Goal: Task Accomplishment & Management: Manage account settings

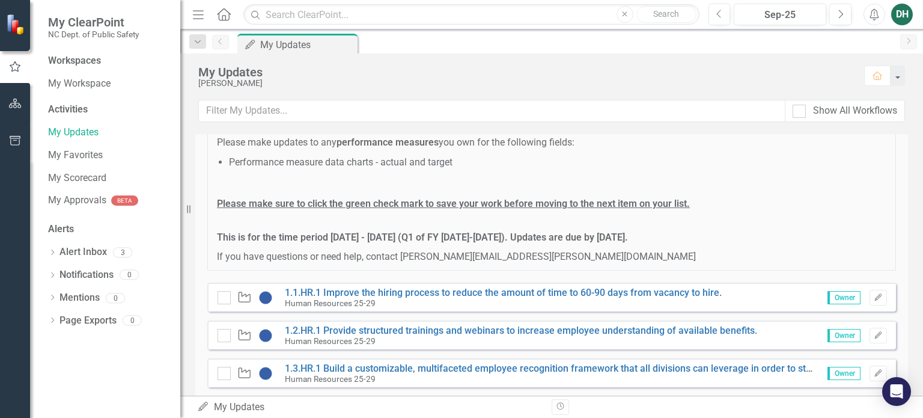
scroll to position [180, 0]
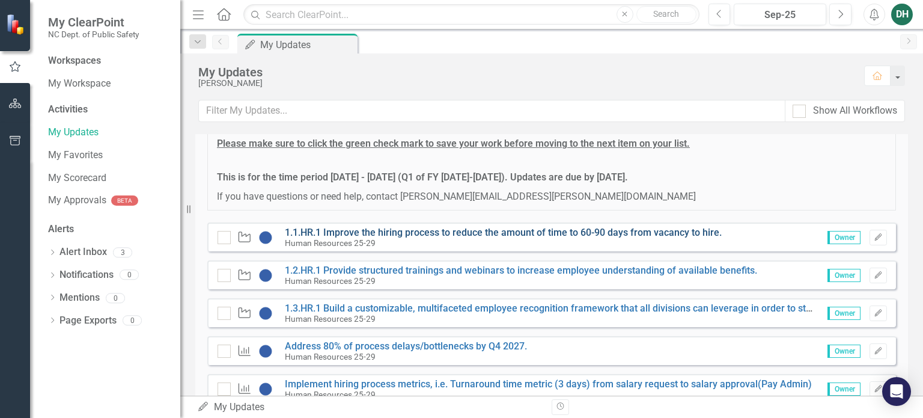
click at [463, 227] on link "1.1.HR.1 Improve the hiring process to reduce the amount of time to 60-90 days …" at bounding box center [503, 232] width 437 height 11
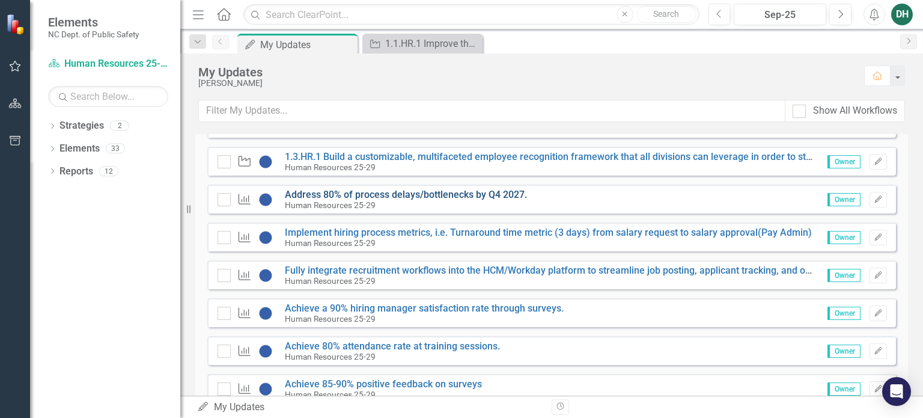
scroll to position [361, 0]
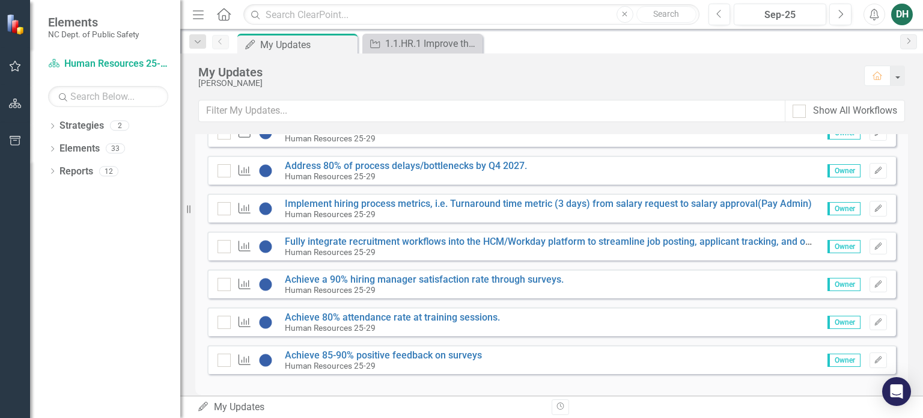
click at [900, 18] on div "DH" at bounding box center [902, 15] width 22 height 22
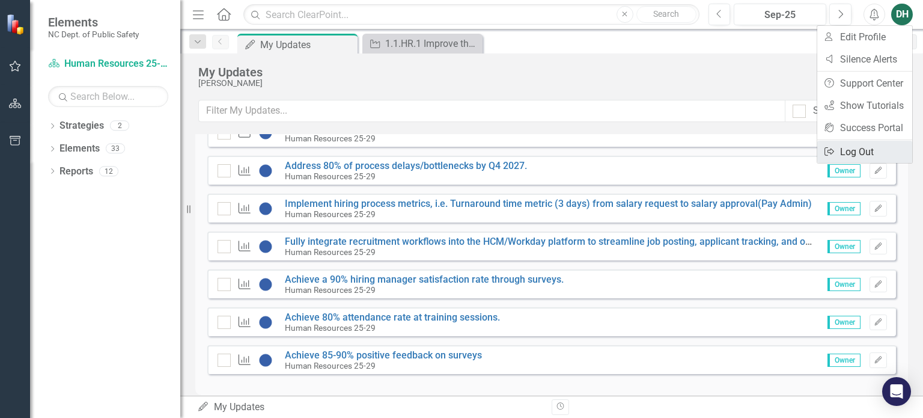
click at [867, 148] on link "Logout Log Out" at bounding box center [864, 152] width 95 height 22
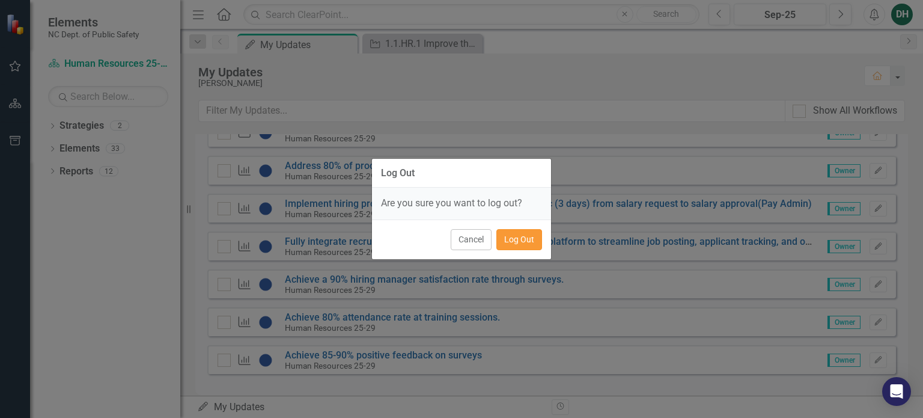
click at [523, 245] on button "Log Out" at bounding box center [519, 239] width 46 height 21
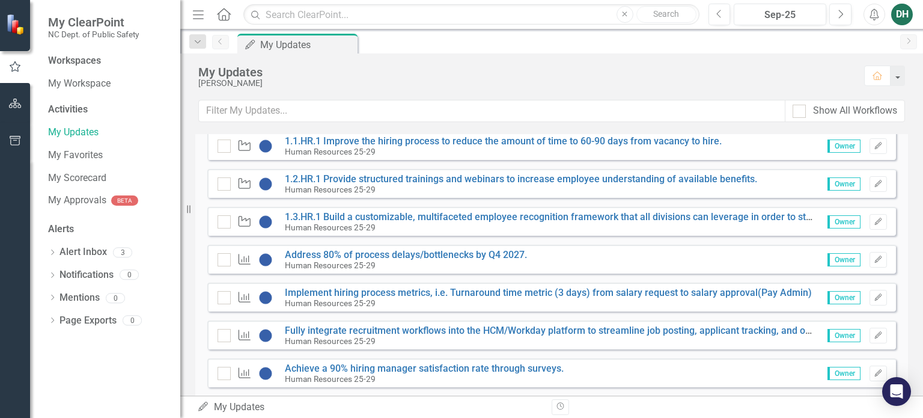
scroll to position [361, 0]
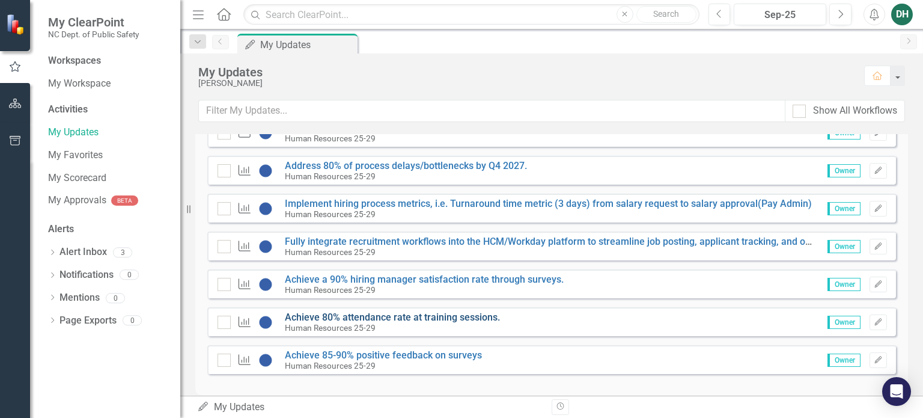
click at [474, 313] on link "Achieve 80% attendance rate at training sessions." at bounding box center [392, 316] width 215 height 11
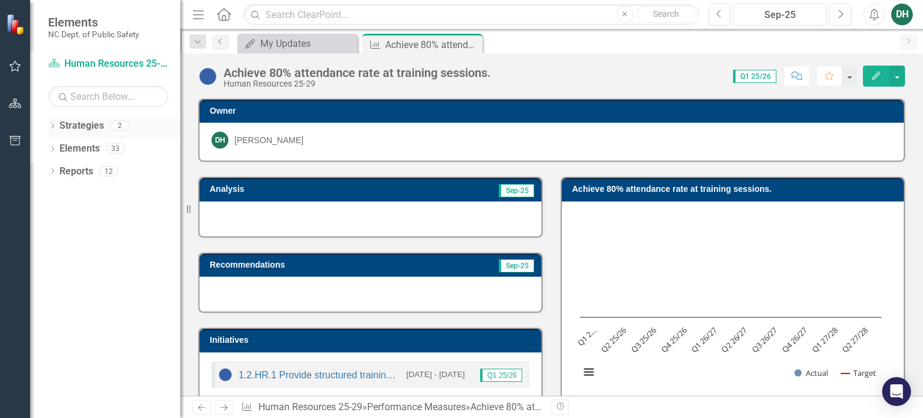
click at [118, 125] on div "2" at bounding box center [119, 126] width 19 height 10
click at [58, 121] on div "Dropdown Strategies 2" at bounding box center [114, 127] width 132 height 23
drag, startPoint x: 52, startPoint y: 124, endPoint x: 58, endPoint y: 123, distance: 6.1
click at [52, 124] on icon "Dropdown" at bounding box center [52, 127] width 8 height 7
click at [76, 130] on link "Strategies" at bounding box center [81, 126] width 44 height 14
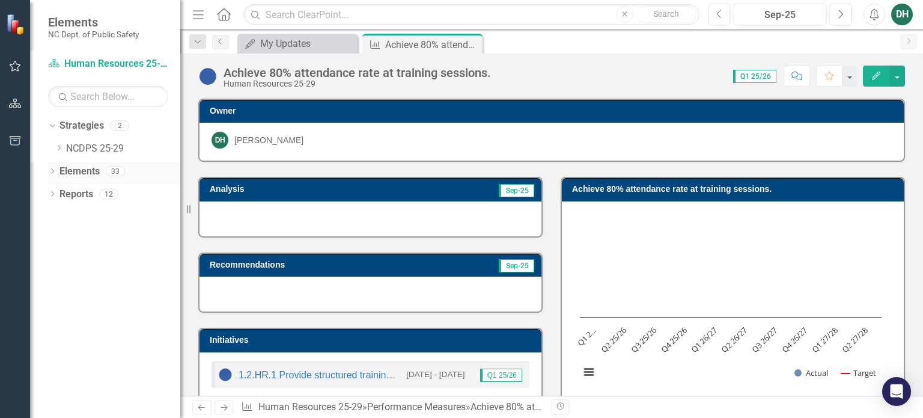
click at [82, 172] on link "Elements" at bounding box center [79, 172] width 40 height 14
click at [401, 43] on div "Achieve 80% attendance rate at training sessions." at bounding box center [417, 44] width 64 height 15
click at [395, 43] on div "Achieve 80% attendance rate at training sessions." at bounding box center [417, 44] width 64 height 15
click at [459, 41] on icon "Pin" at bounding box center [458, 44] width 10 height 12
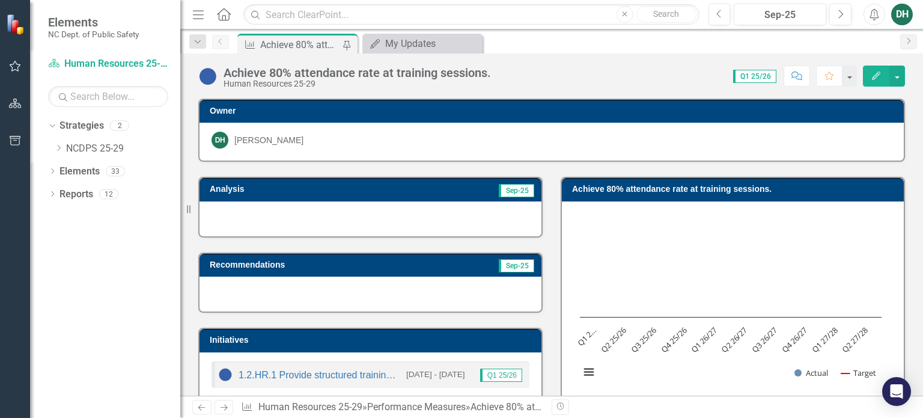
scroll to position [60, 0]
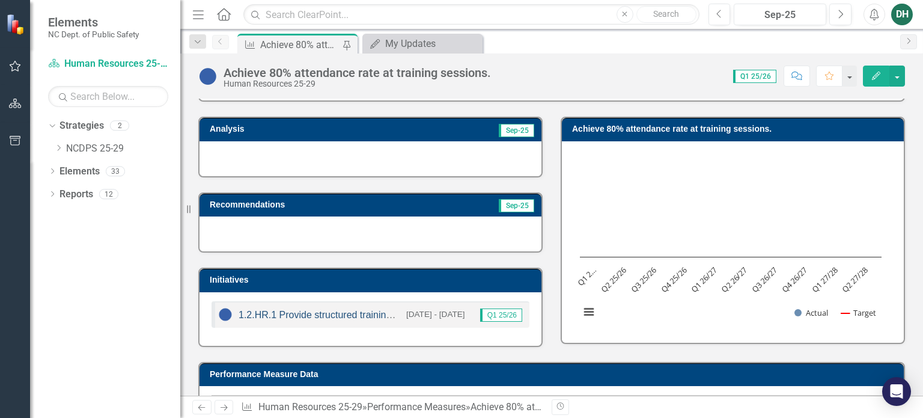
click at [370, 310] on link "1.2.HR.1 Provide structured trainings and webinars to increase employee underst…" at bounding box center [472, 315] width 466 height 10
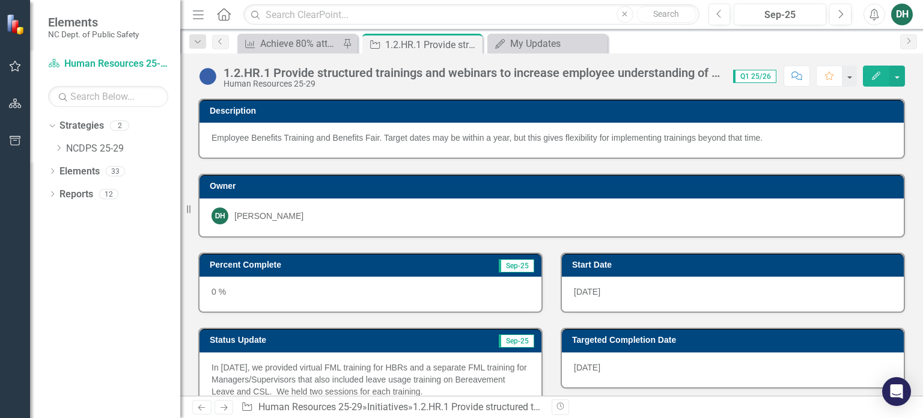
click at [216, 294] on div "0 %" at bounding box center [371, 293] width 342 height 35
click at [213, 285] on div "0 %" at bounding box center [371, 293] width 342 height 35
click at [246, 261] on h3 "Percent Complete" at bounding box center [317, 264] width 215 height 9
click at [267, 272] on td "Percent Complete" at bounding box center [317, 266] width 215 height 18
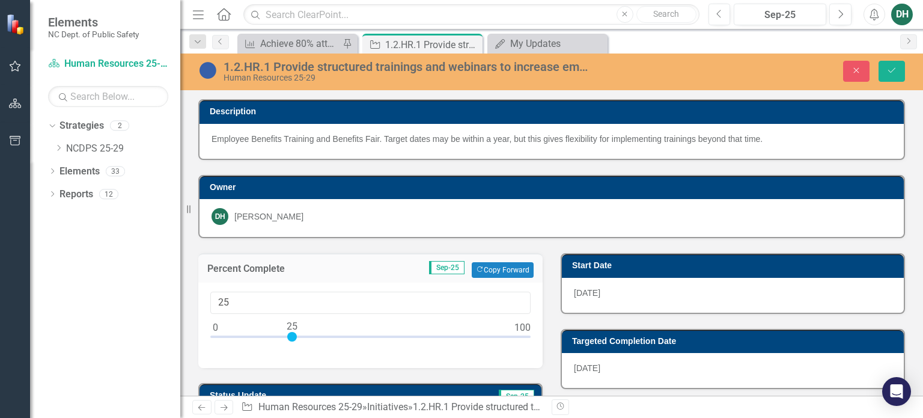
drag, startPoint x: 213, startPoint y: 335, endPoint x: 289, endPoint y: 340, distance: 76.4
click at [289, 340] on div at bounding box center [370, 339] width 320 height 15
type input "0"
drag, startPoint x: 288, startPoint y: 331, endPoint x: 196, endPoint y: 346, distance: 93.8
click at [196, 346] on div "Percent Complete Sep-25 Copy Forward Copy Forward 0" at bounding box center [370, 303] width 362 height 130
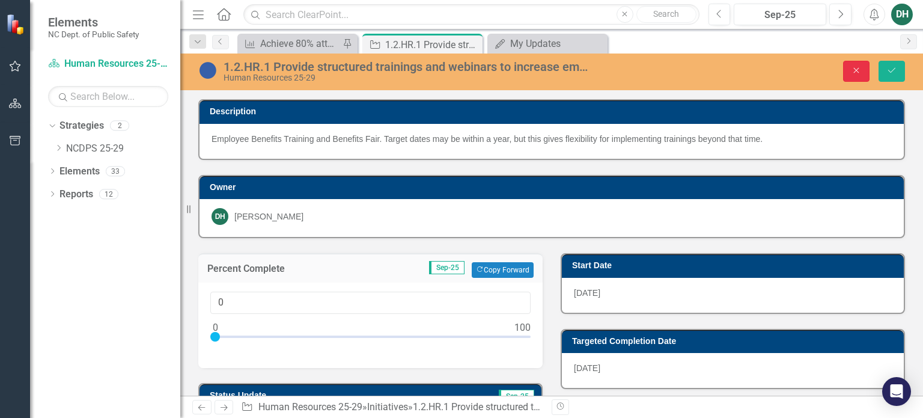
click at [864, 72] on button "Close" at bounding box center [856, 71] width 26 height 21
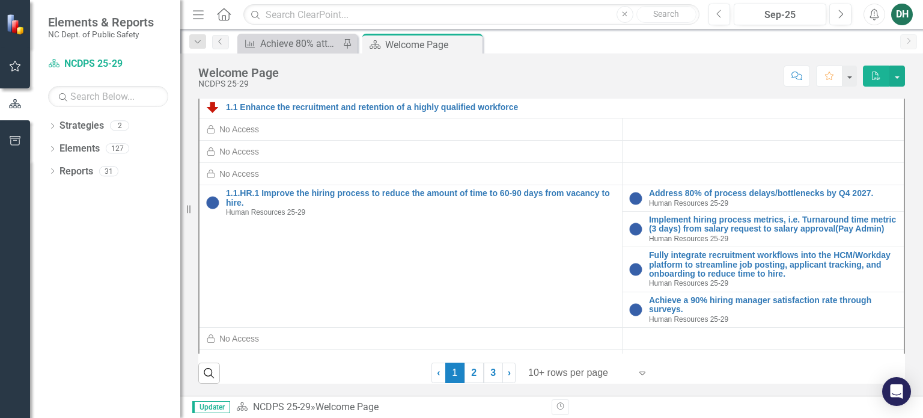
click at [899, 8] on div "DH" at bounding box center [902, 15] width 22 height 22
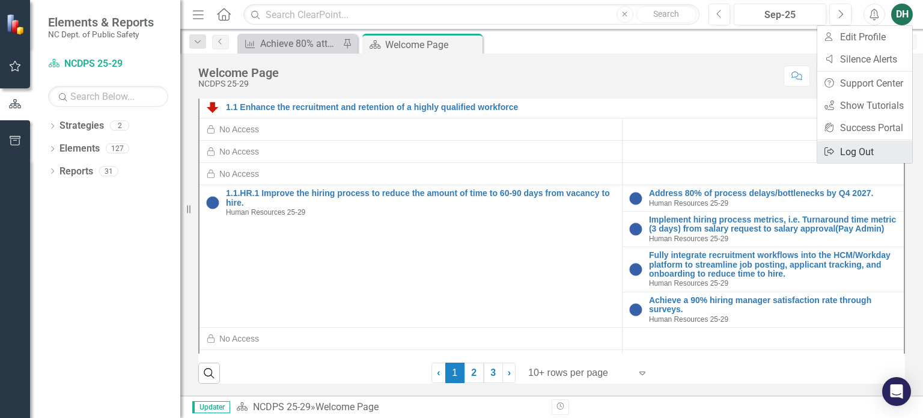
click at [867, 154] on link "Logout Log Out" at bounding box center [864, 152] width 95 height 22
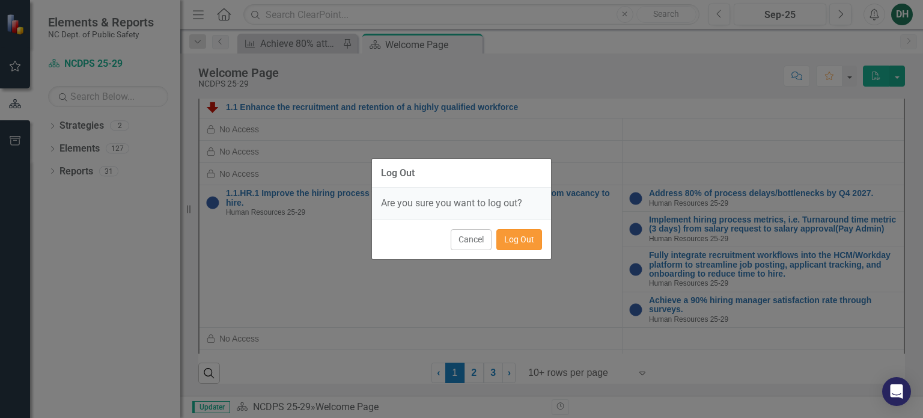
click at [521, 240] on button "Log Out" at bounding box center [519, 239] width 46 height 21
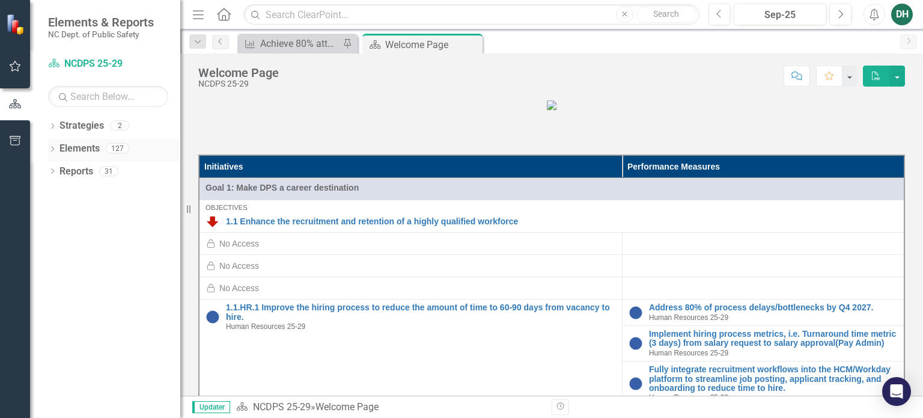
click at [50, 145] on div "Dropdown" at bounding box center [52, 150] width 8 height 10
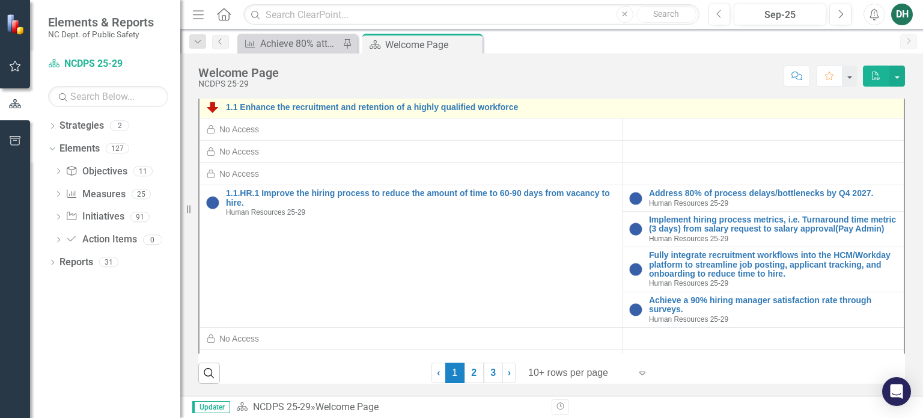
scroll to position [476, 0]
click at [266, 109] on link "1.1 Enhance the recruitment and retention of a highly qualified workforce" at bounding box center [562, 107] width 672 height 9
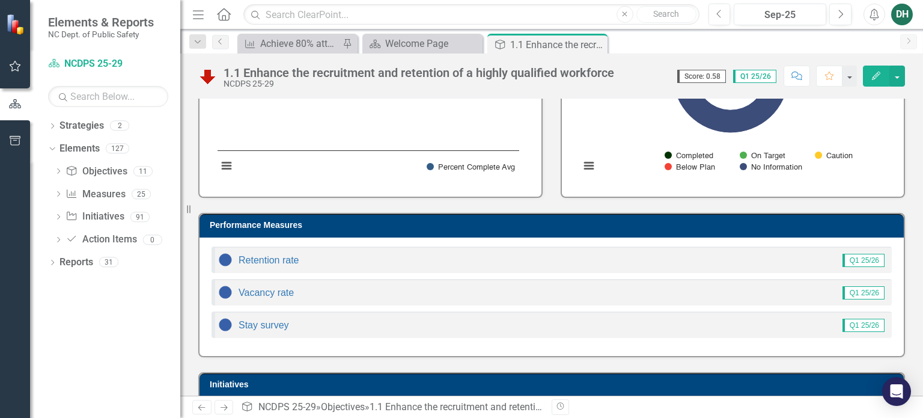
scroll to position [180, 0]
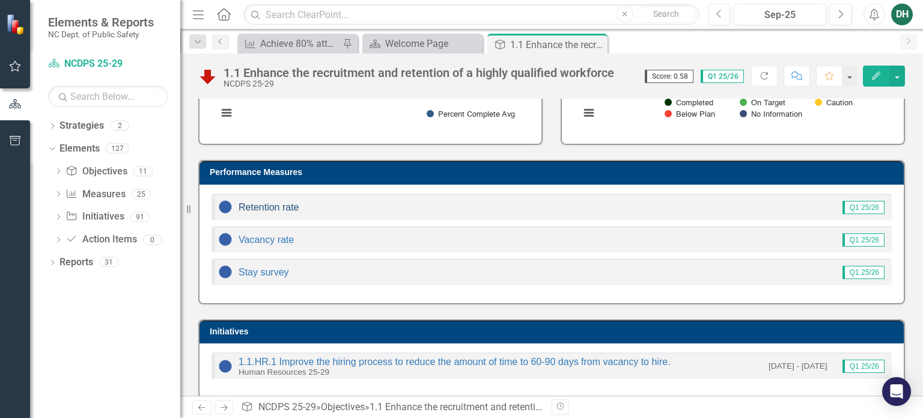
click at [275, 207] on link "Retention rate" at bounding box center [269, 207] width 61 height 10
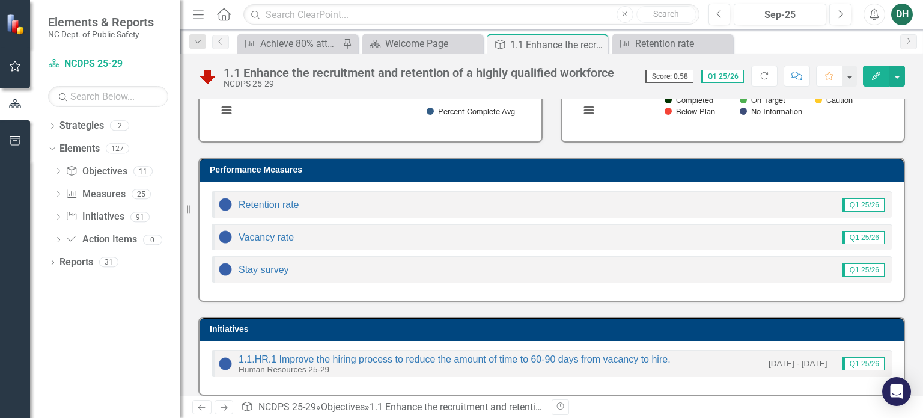
scroll to position [192, 0]
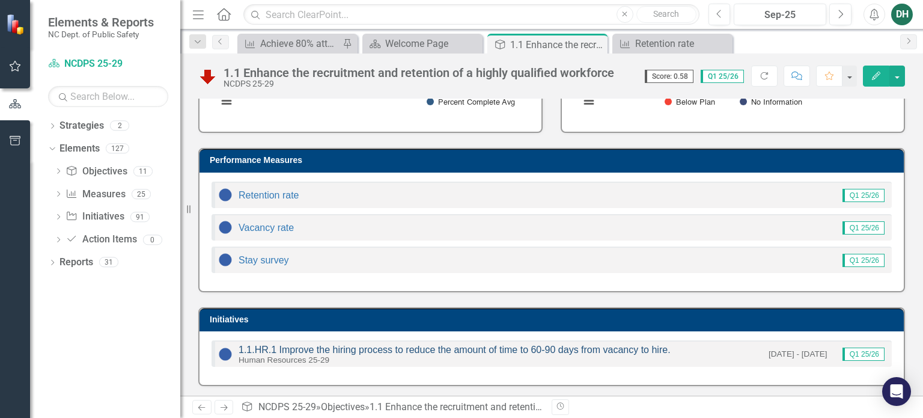
click at [376, 346] on link "1.1.HR.1 Improve the hiring process to reduce the amount of time to 60-90 days …" at bounding box center [455, 349] width 432 height 10
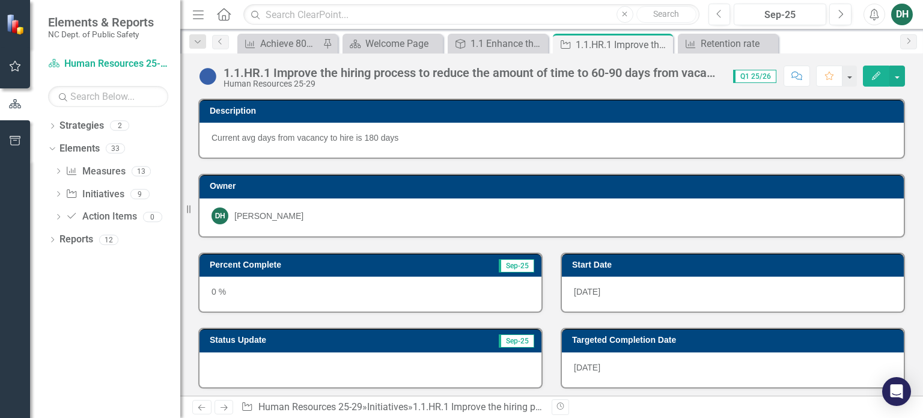
click at [877, 72] on icon "Edit" at bounding box center [876, 76] width 11 height 8
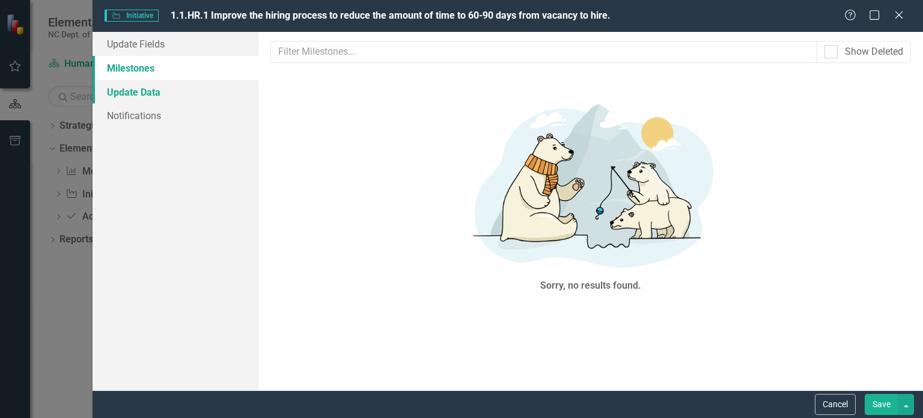
click at [153, 90] on link "Update Data" at bounding box center [176, 92] width 166 height 24
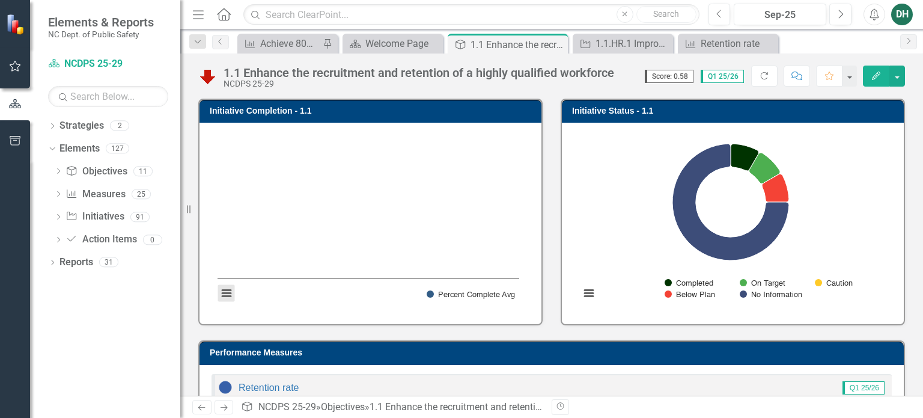
click at [228, 293] on button "View chart menu, Chart" at bounding box center [226, 293] width 17 height 17
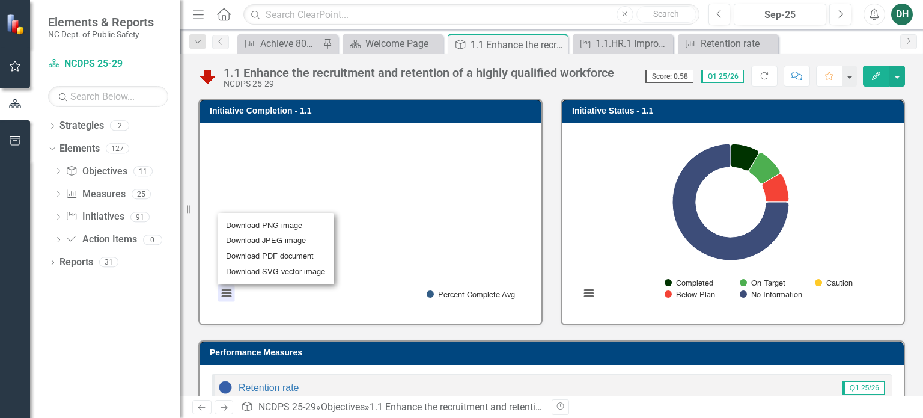
click at [230, 290] on div "Download PNG image Download JPEG image Download PDF document Download SVG vecto…" at bounding box center [276, 248] width 150 height 105
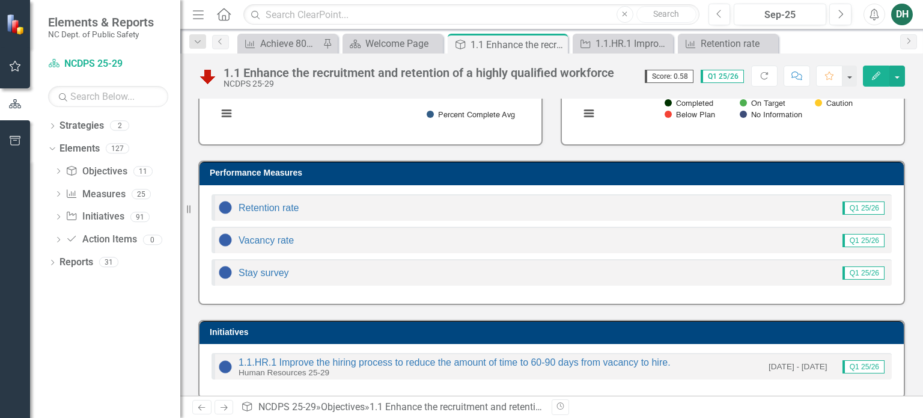
scroll to position [180, 0]
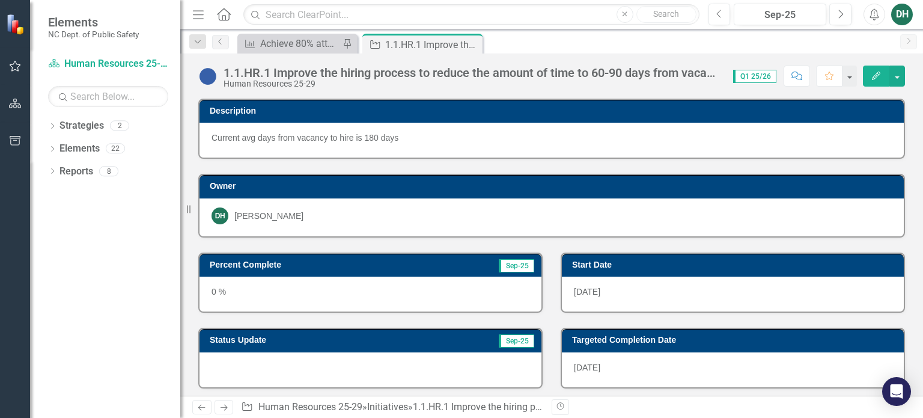
click at [216, 288] on div "0 %" at bounding box center [371, 293] width 342 height 35
click at [213, 288] on div "0 %" at bounding box center [371, 293] width 342 height 35
click at [514, 262] on span "Sep-25" at bounding box center [516, 265] width 35 height 13
click at [459, 293] on div "0 %" at bounding box center [371, 293] width 342 height 35
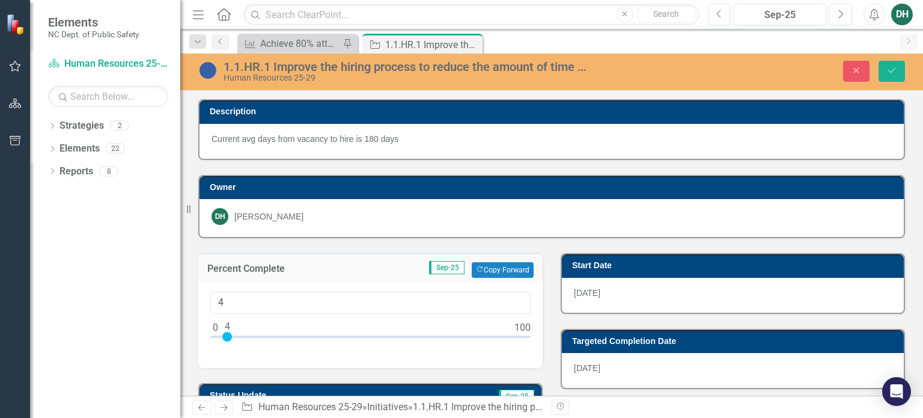
type input "5"
drag, startPoint x: 215, startPoint y: 336, endPoint x: 230, endPoint y: 337, distance: 15.6
click at [231, 336] on div at bounding box center [231, 337] width 10 height 10
click at [380, 243] on div "Percent Complete Sep-25 Copy Forward Copy Forward 5" at bounding box center [370, 303] width 362 height 130
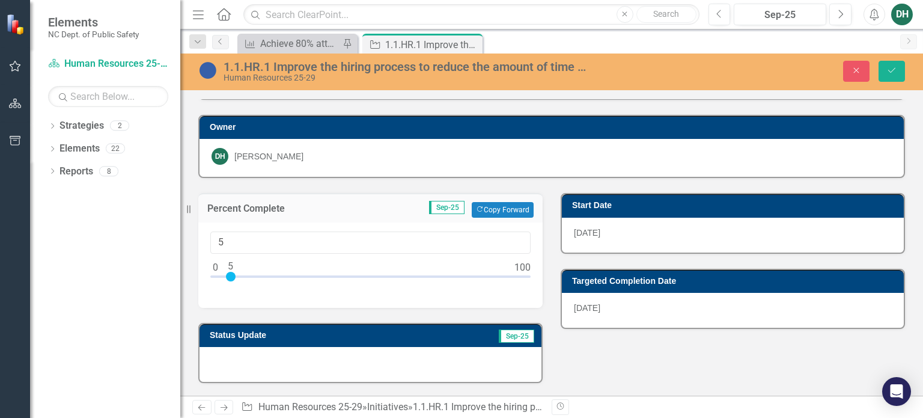
click at [328, 359] on div at bounding box center [371, 364] width 342 height 35
click at [245, 350] on div at bounding box center [371, 364] width 342 height 35
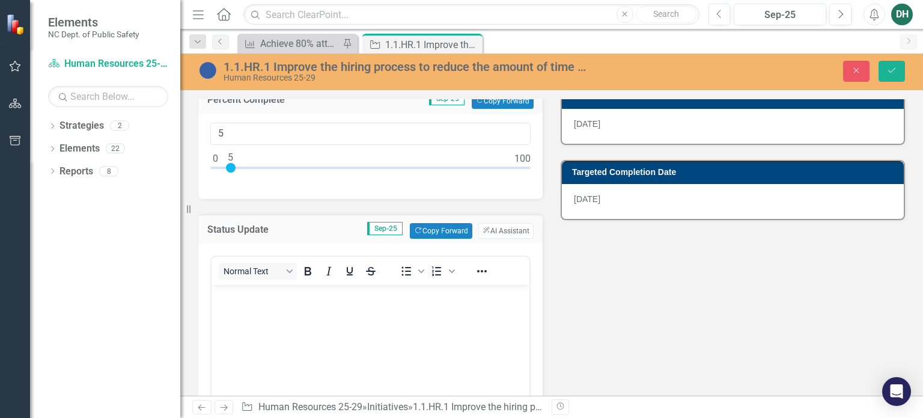
scroll to position [180, 0]
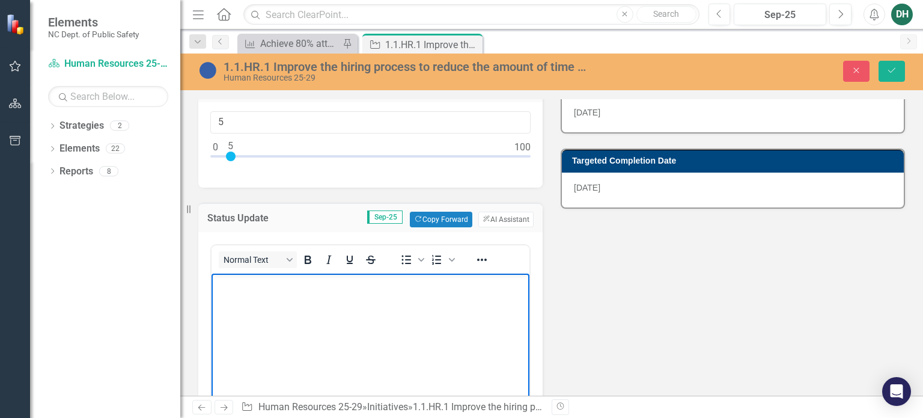
click at [236, 291] on body "Rich Text Area. Press ALT-0 for help." at bounding box center [371, 363] width 318 height 180
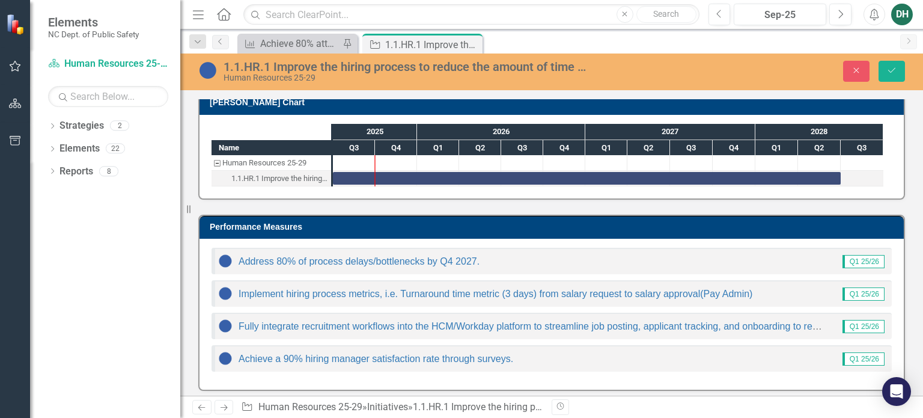
scroll to position [637, 0]
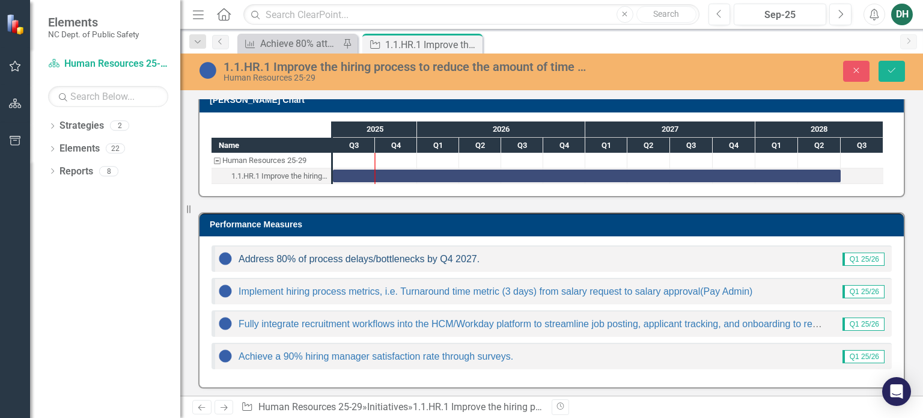
click at [410, 254] on link "Address 80% of process delays/bottlenecks by Q4 2027." at bounding box center [359, 259] width 241 height 10
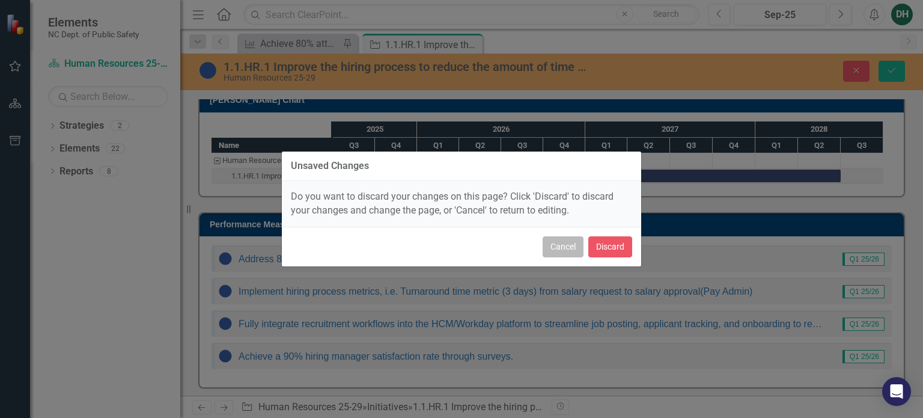
click at [566, 250] on button "Cancel" at bounding box center [563, 246] width 41 height 21
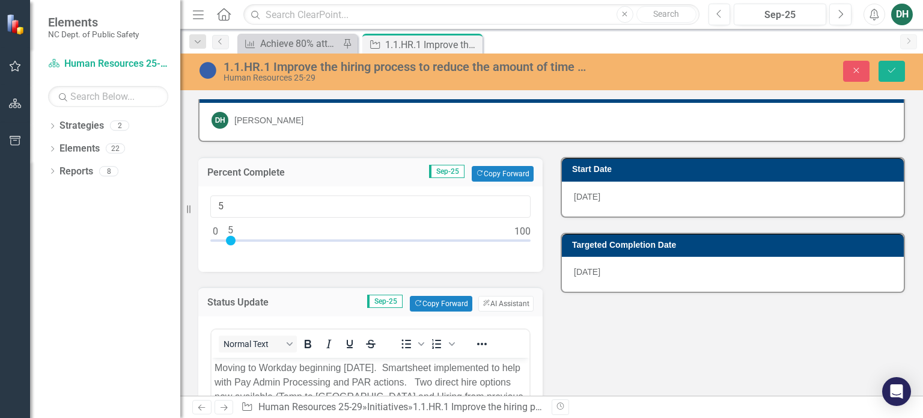
scroll to position [0, 0]
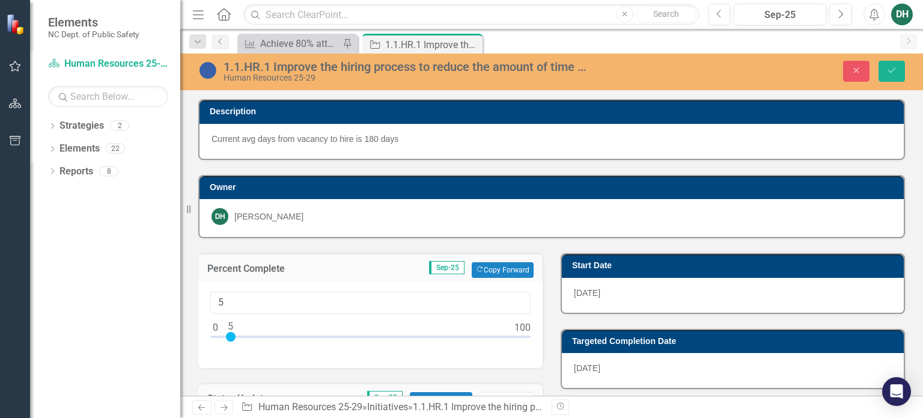
click at [235, 332] on div at bounding box center [231, 337] width 10 height 10
type input "10"
drag, startPoint x: 231, startPoint y: 332, endPoint x: 245, endPoint y: 334, distance: 13.9
click at [245, 334] on div at bounding box center [246, 337] width 10 height 10
click at [889, 69] on icon "Save" at bounding box center [891, 70] width 11 height 8
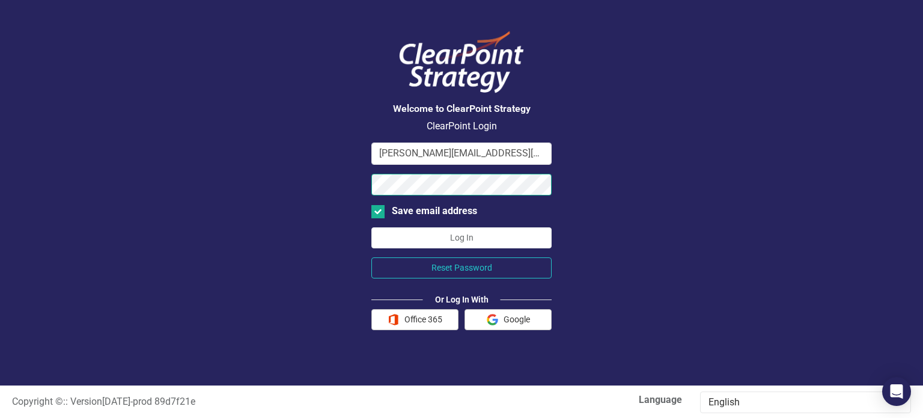
click at [371, 227] on button "Log In" at bounding box center [461, 237] width 180 height 21
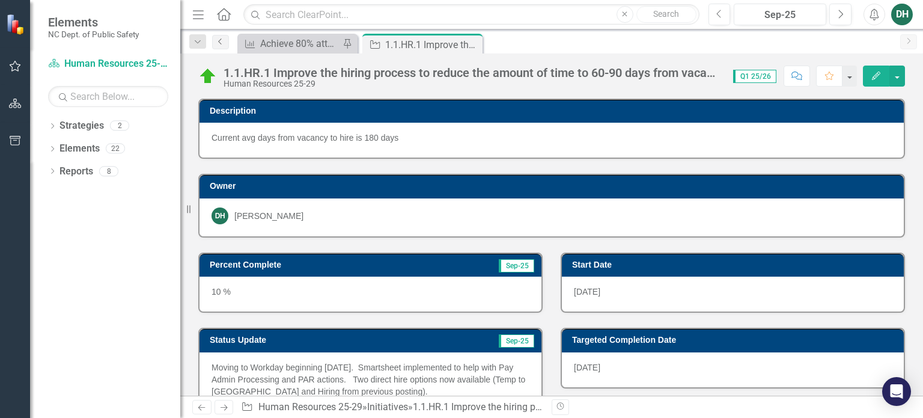
click at [221, 40] on icon "Previous" at bounding box center [221, 41] width 10 height 7
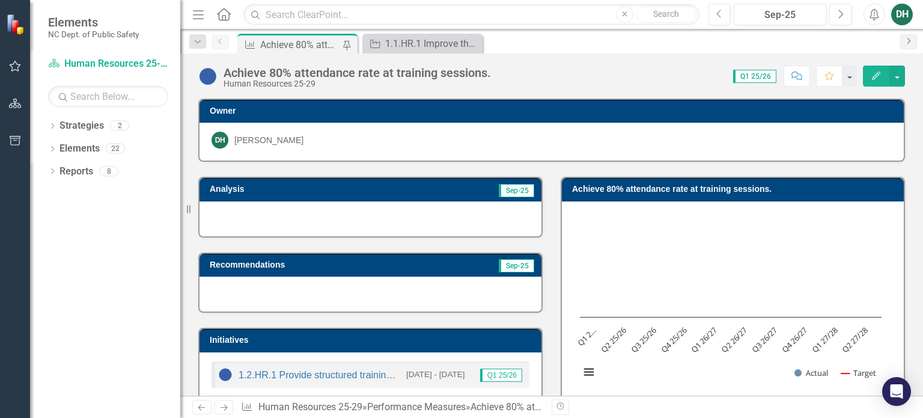
click at [913, 41] on link "Next" at bounding box center [908, 41] width 17 height 15
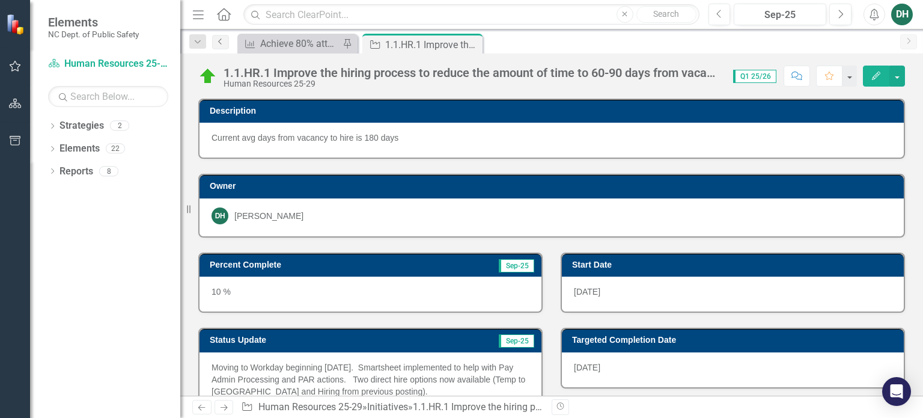
click at [220, 42] on icon "Previous" at bounding box center [221, 41] width 10 height 7
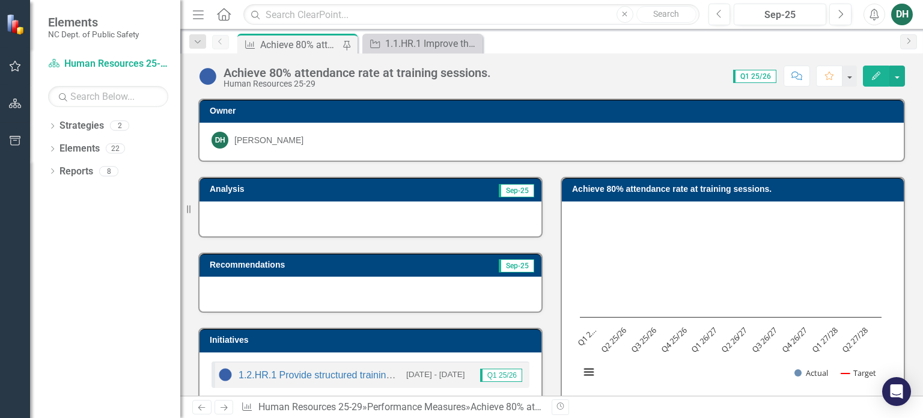
click at [219, 17] on icon "Home" at bounding box center [224, 14] width 16 height 13
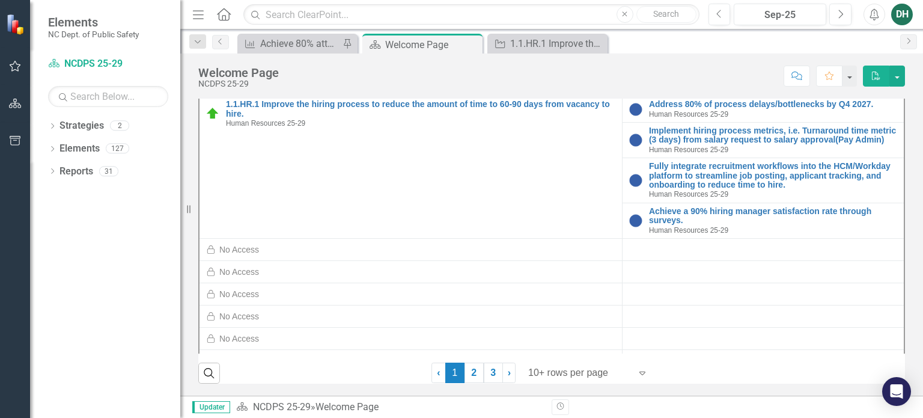
scroll to position [120, 0]
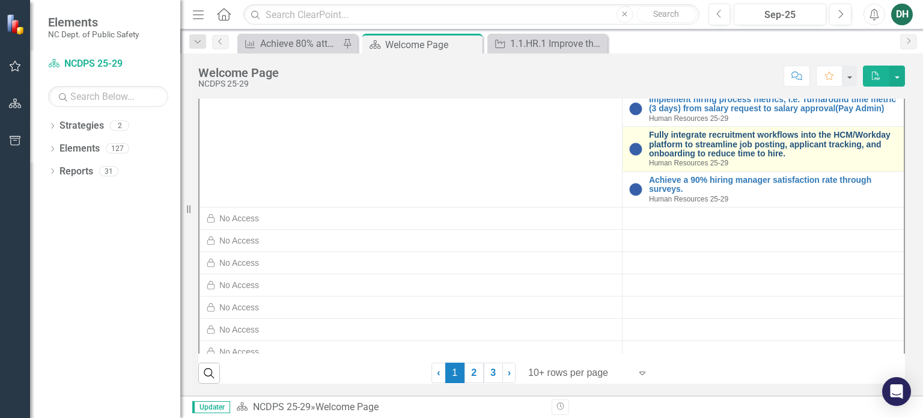
click at [699, 158] on link "Fully integrate recruitment workflows into the HCM/Workday platform to streamli…" at bounding box center [773, 144] width 249 height 28
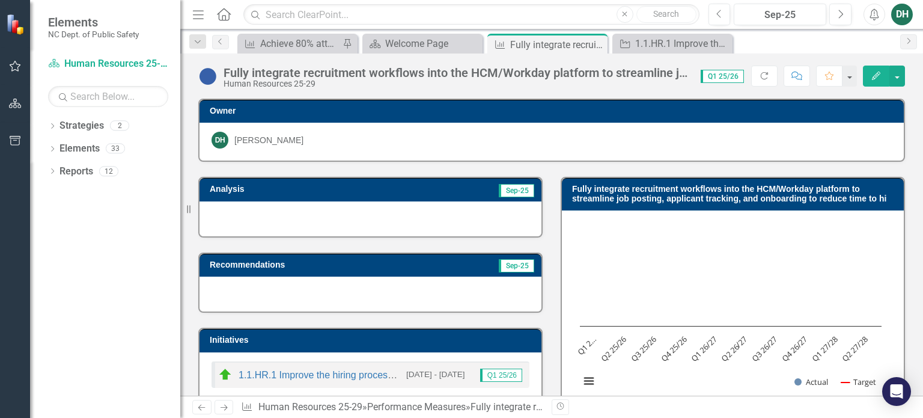
click at [882, 73] on button "Edit" at bounding box center [876, 76] width 26 height 21
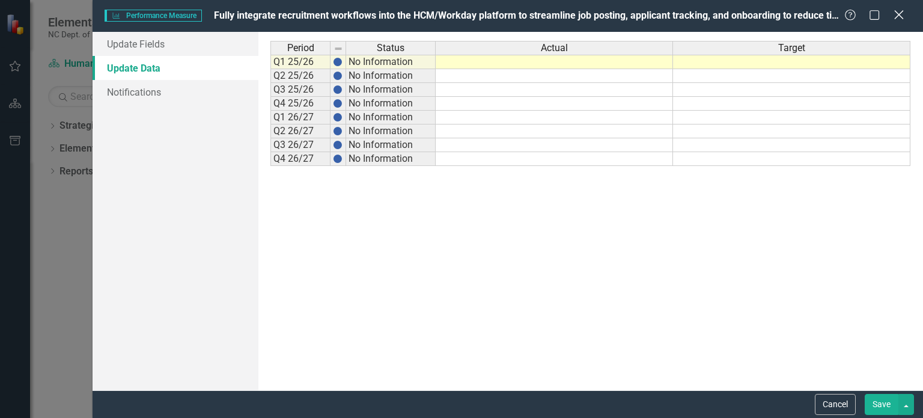
click at [898, 16] on icon at bounding box center [898, 14] width 9 height 9
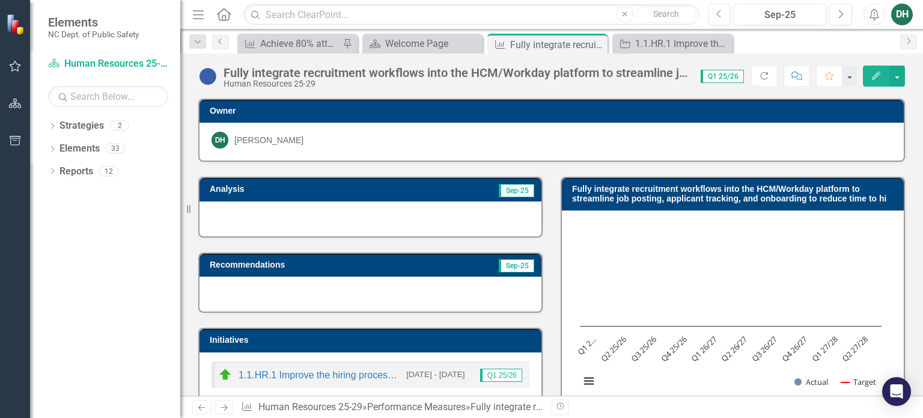
click at [261, 212] on div at bounding box center [371, 218] width 342 height 35
click at [262, 212] on div at bounding box center [371, 218] width 342 height 35
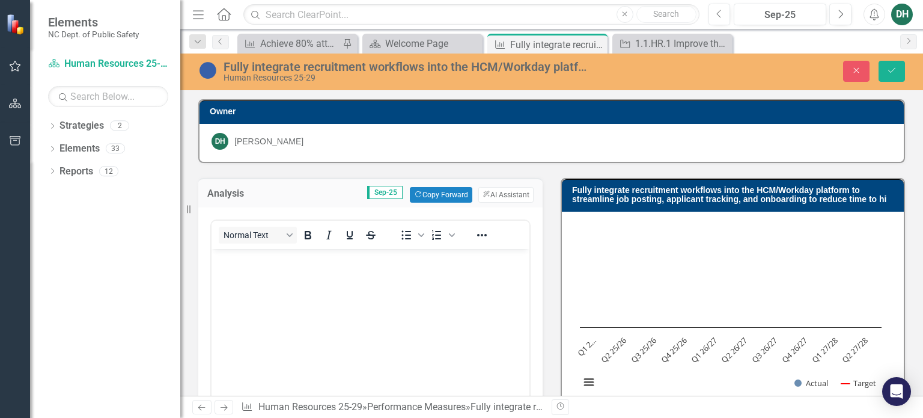
click at [268, 265] on p "Rich Text Area. Press ALT-0 for help." at bounding box center [371, 258] width 312 height 14
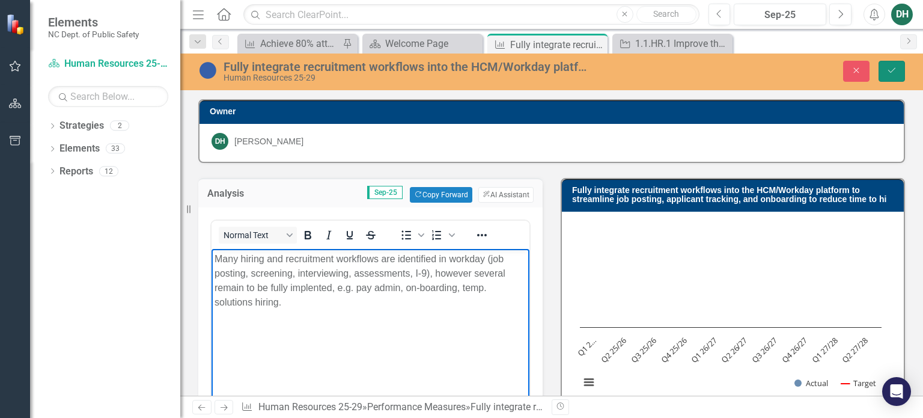
click at [897, 75] on button "Save" at bounding box center [892, 71] width 26 height 21
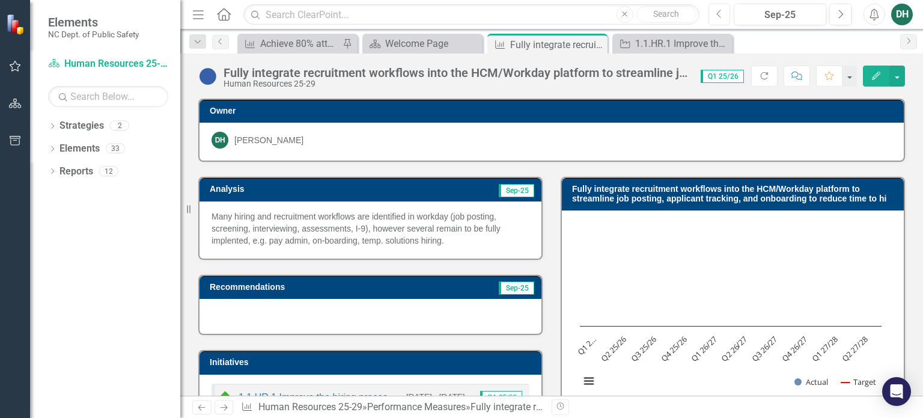
click at [718, 11] on icon "Previous" at bounding box center [719, 14] width 7 height 11
click at [719, 11] on icon "Previous" at bounding box center [719, 14] width 7 height 11
click at [202, 406] on icon "Previous" at bounding box center [202, 407] width 10 height 8
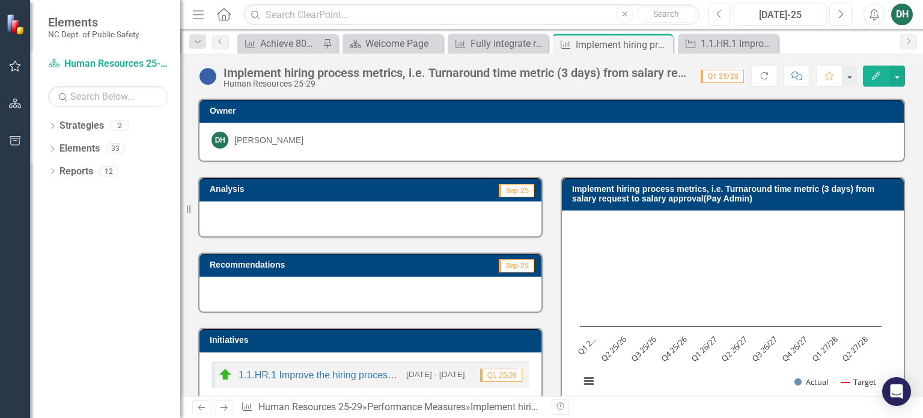
click at [202, 406] on icon "Previous" at bounding box center [202, 407] width 10 height 8
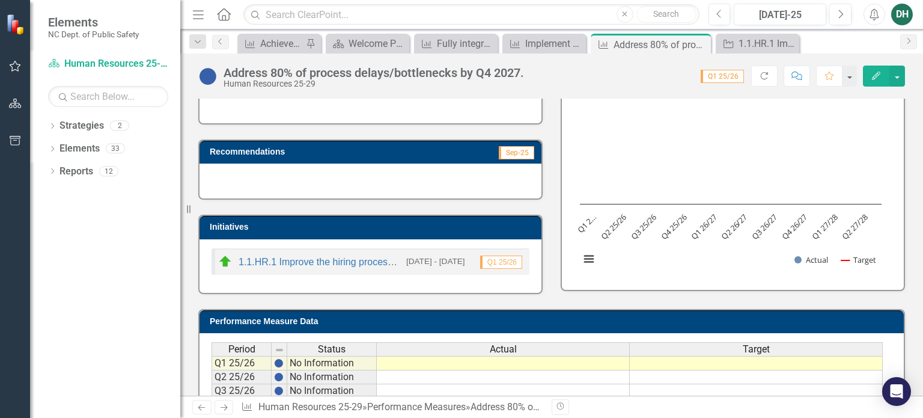
scroll to position [120, 0]
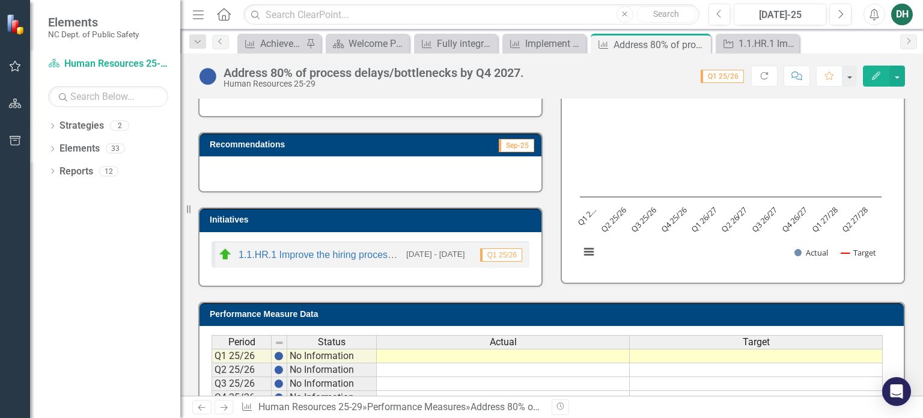
click at [507, 254] on span "Q1 25/26" at bounding box center [501, 254] width 42 height 13
click at [496, 221] on h3 "Initiatives" at bounding box center [373, 219] width 326 height 9
click at [227, 253] on img at bounding box center [225, 254] width 14 height 14
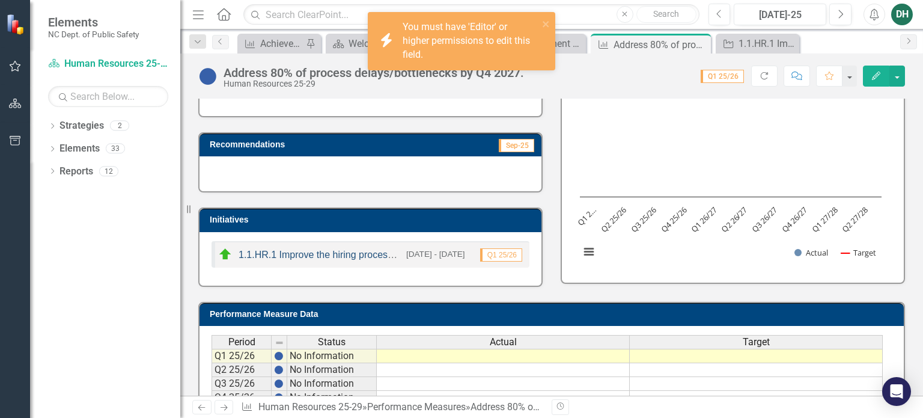
click at [264, 249] on link "1.1.HR.1 Improve the hiring process to reduce the amount of time to 60-90 days …" at bounding box center [455, 254] width 432 height 10
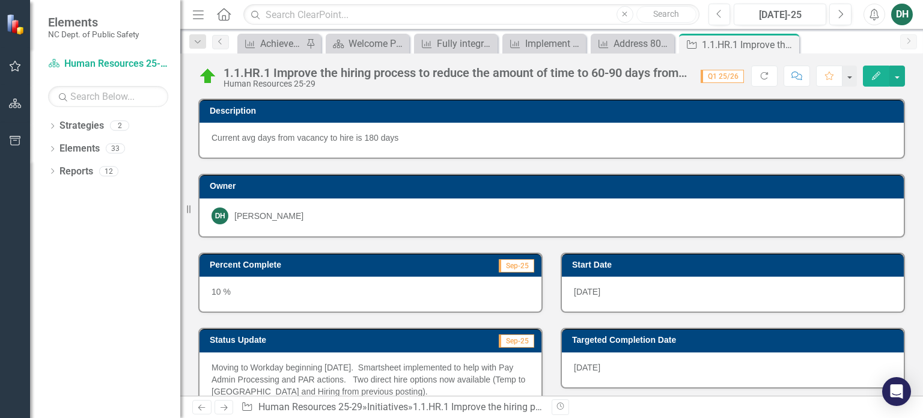
click at [198, 408] on icon "Previous" at bounding box center [202, 407] width 10 height 8
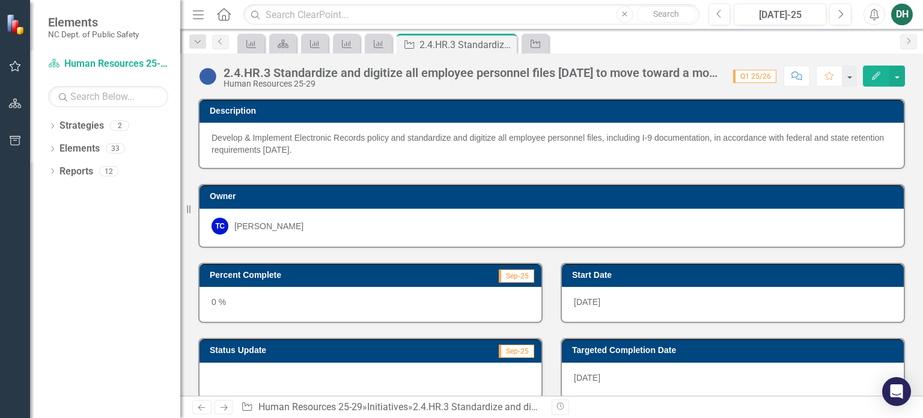
click at [200, 407] on icon at bounding box center [201, 407] width 7 height 6
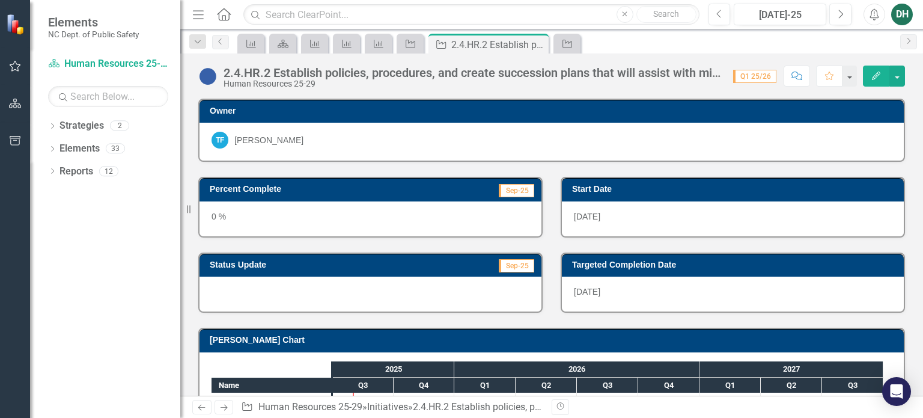
click at [224, 407] on icon at bounding box center [224, 407] width 7 height 6
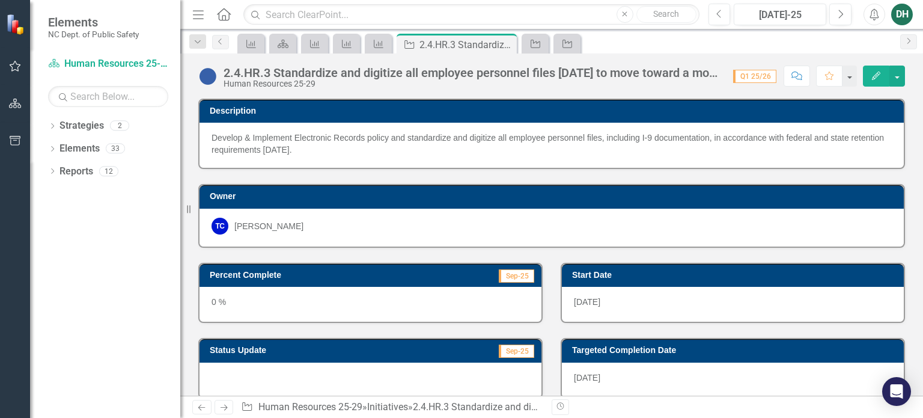
click at [224, 407] on icon at bounding box center [224, 407] width 7 height 6
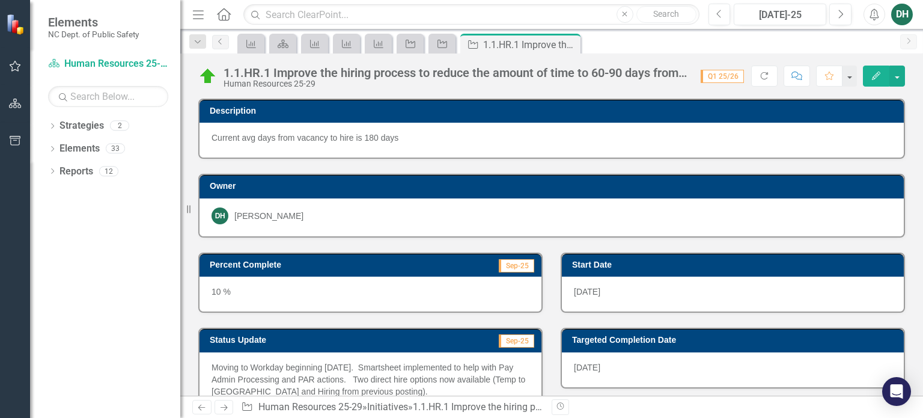
click at [224, 407] on icon at bounding box center [224, 407] width 7 height 6
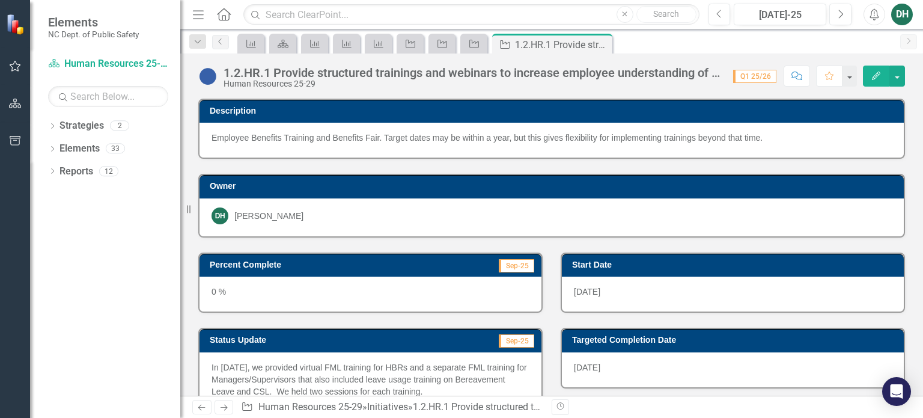
click at [227, 290] on div "0 %" at bounding box center [371, 293] width 342 height 35
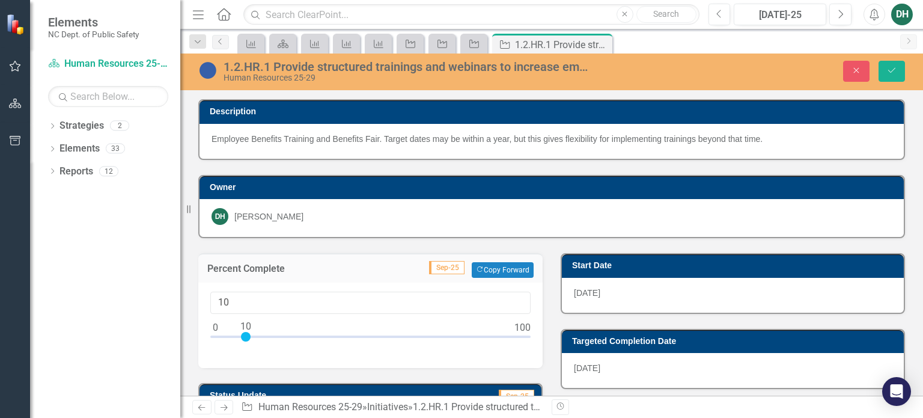
drag, startPoint x: 214, startPoint y: 334, endPoint x: 243, endPoint y: 333, distance: 29.5
click at [243, 333] on div at bounding box center [246, 337] width 10 height 10
type input "15"
drag, startPoint x: 243, startPoint y: 332, endPoint x: 257, endPoint y: 332, distance: 13.8
click at [257, 332] on div at bounding box center [262, 337] width 10 height 10
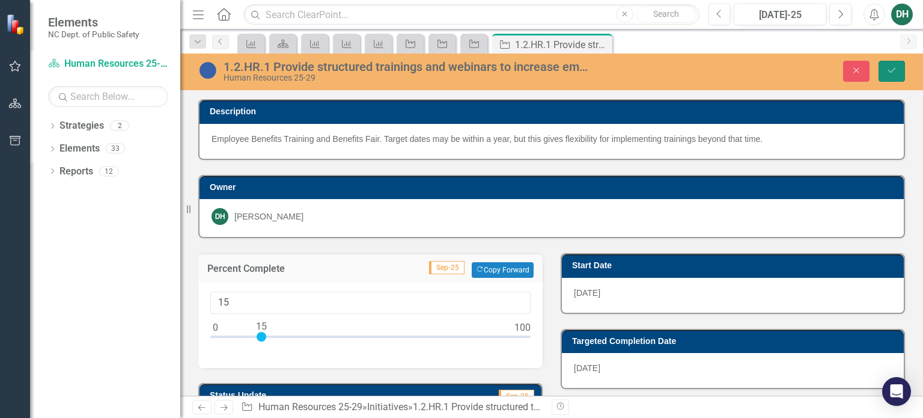
click at [897, 69] on button "Save" at bounding box center [892, 71] width 26 height 21
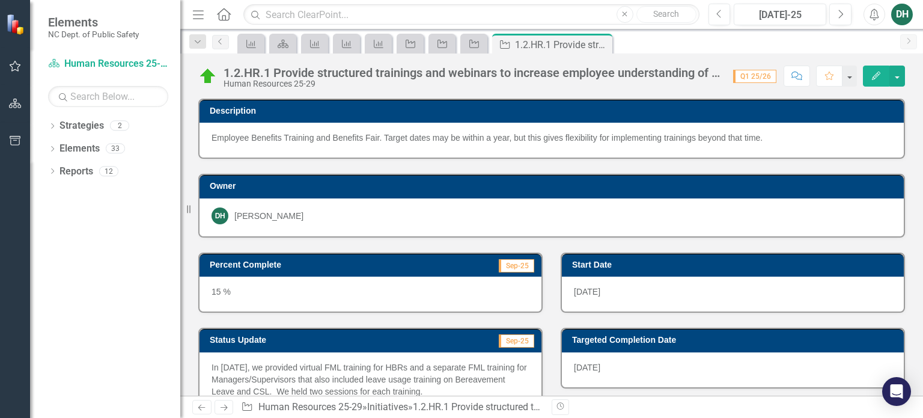
click at [199, 403] on icon "Previous" at bounding box center [202, 407] width 10 height 8
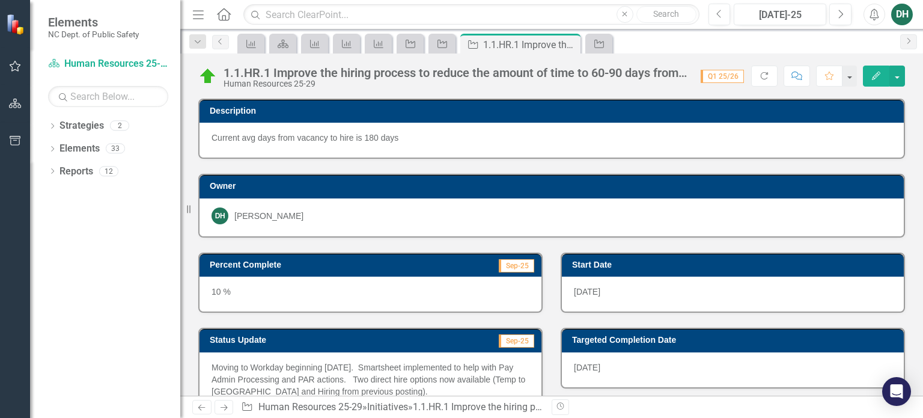
click at [200, 406] on icon "Previous" at bounding box center [202, 407] width 10 height 8
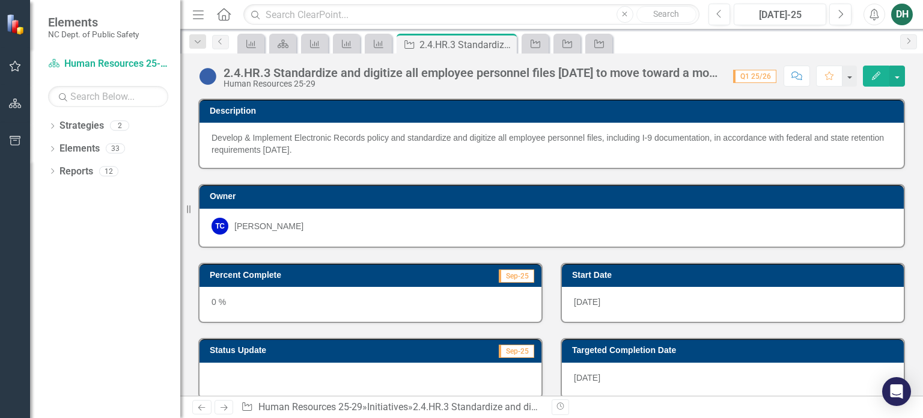
click at [200, 406] on icon "Previous" at bounding box center [202, 407] width 10 height 8
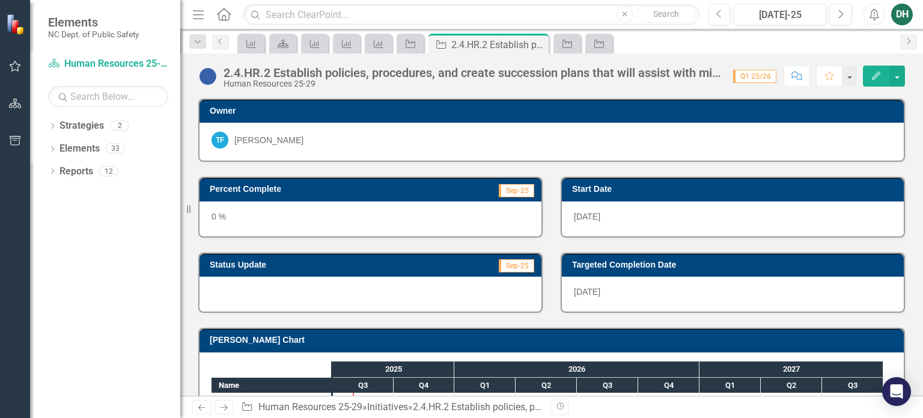
click at [200, 406] on icon "Previous" at bounding box center [202, 407] width 10 height 8
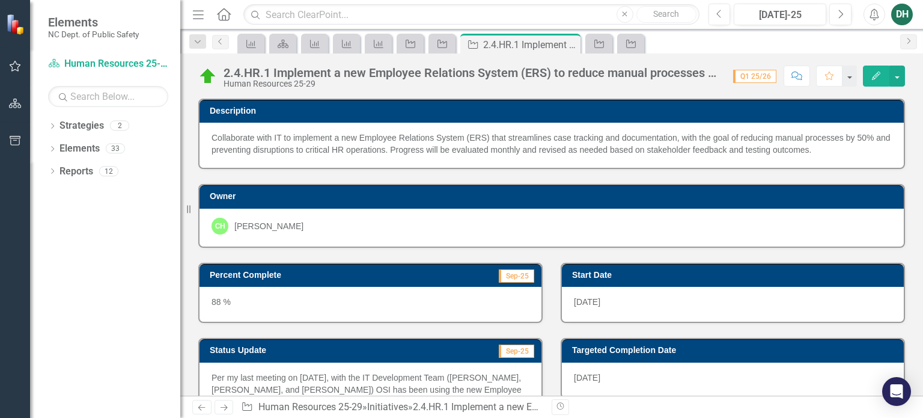
click at [225, 408] on icon "Next" at bounding box center [224, 407] width 10 height 8
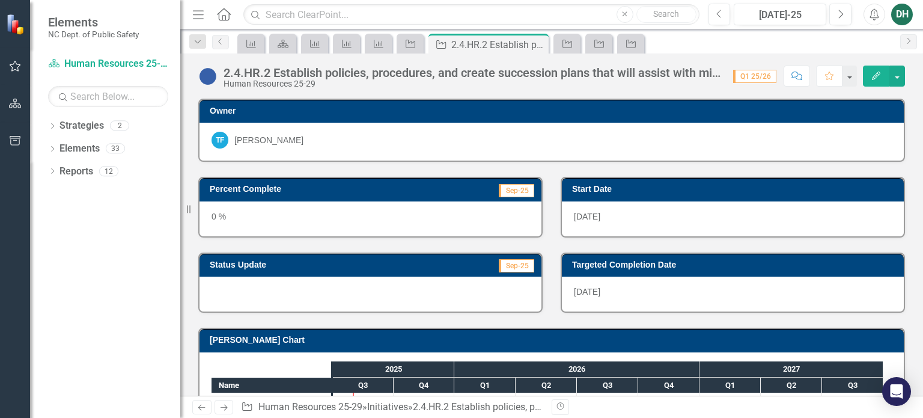
click at [225, 408] on icon "Next" at bounding box center [224, 407] width 10 height 8
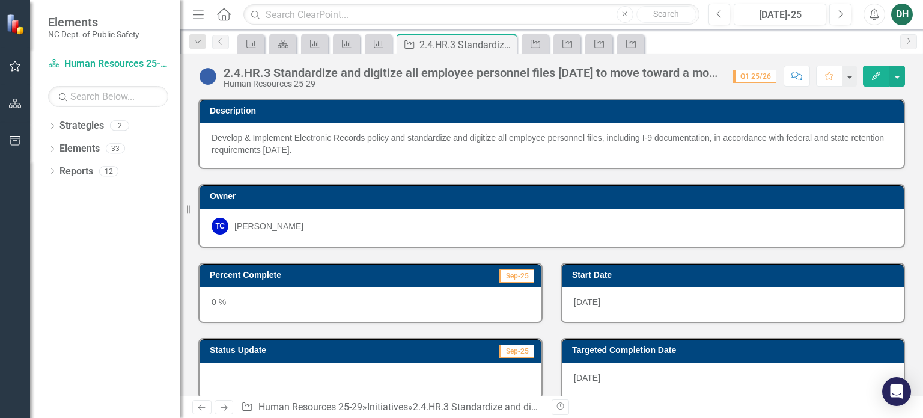
click at [225, 408] on icon "Next" at bounding box center [224, 407] width 10 height 8
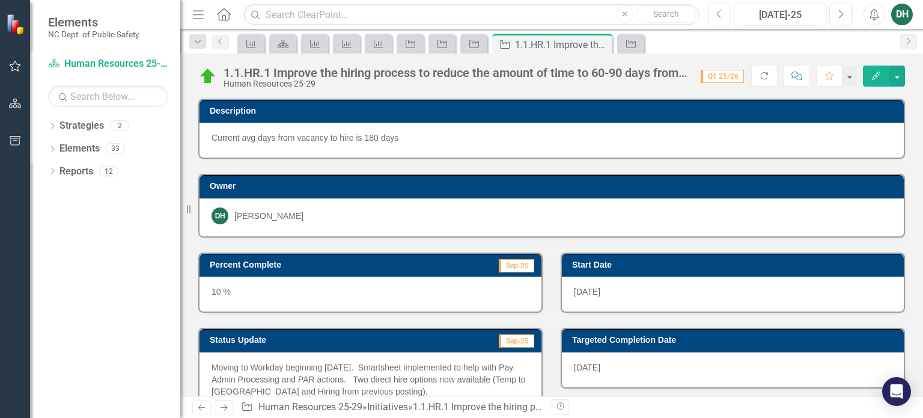
click at [225, 408] on icon "Next" at bounding box center [224, 407] width 10 height 8
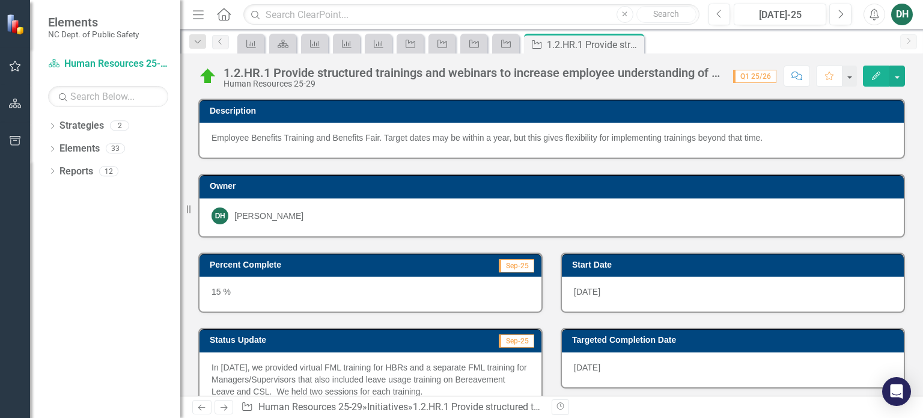
click at [225, 408] on icon "Next" at bounding box center [224, 407] width 10 height 8
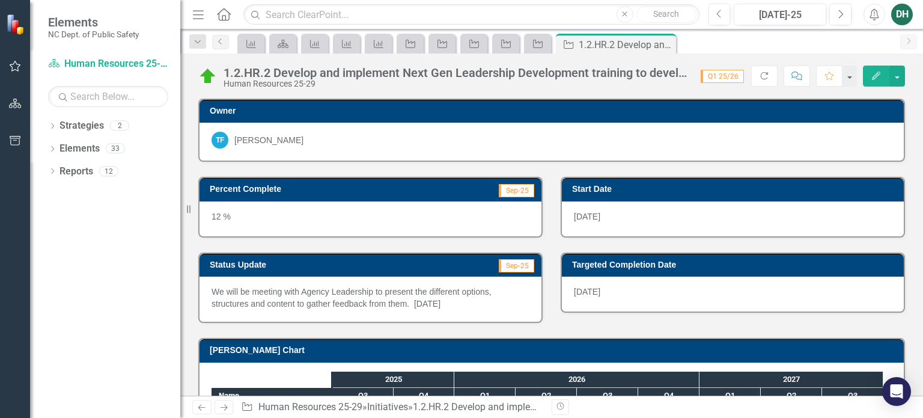
click at [225, 408] on icon "Next" at bounding box center [224, 407] width 10 height 8
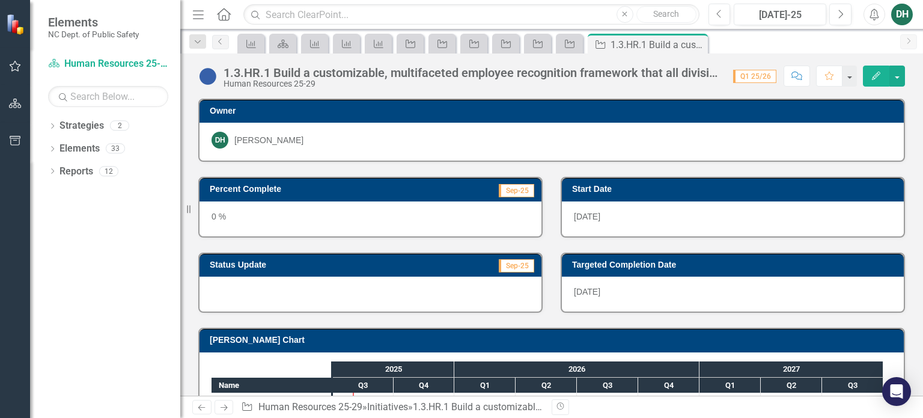
click at [240, 279] on div at bounding box center [371, 293] width 342 height 35
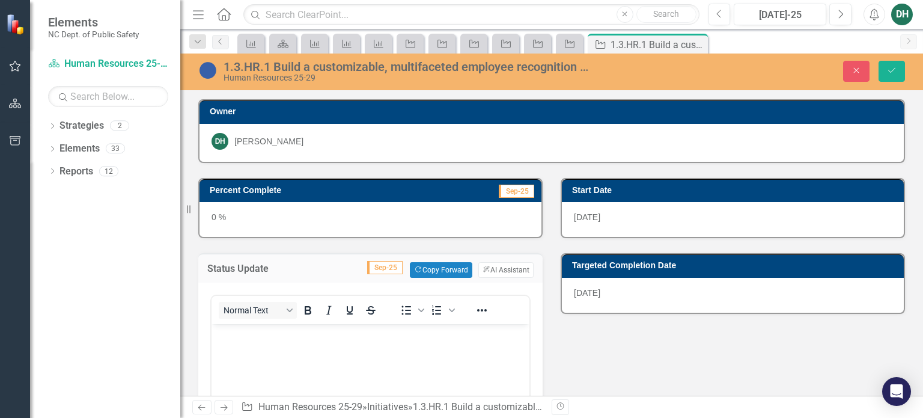
click at [246, 340] on p "Rich Text Area. Press ALT-0 for help." at bounding box center [371, 334] width 312 height 14
click at [888, 69] on icon "Save" at bounding box center [891, 70] width 11 height 8
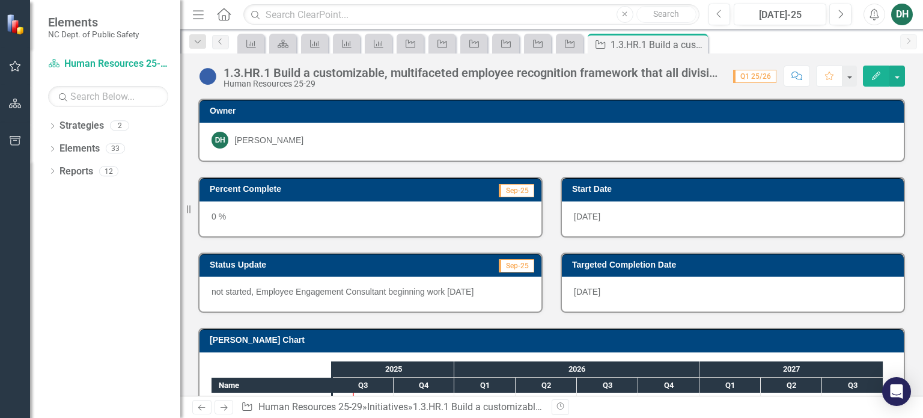
click at [201, 409] on icon "Previous" at bounding box center [202, 407] width 10 height 8
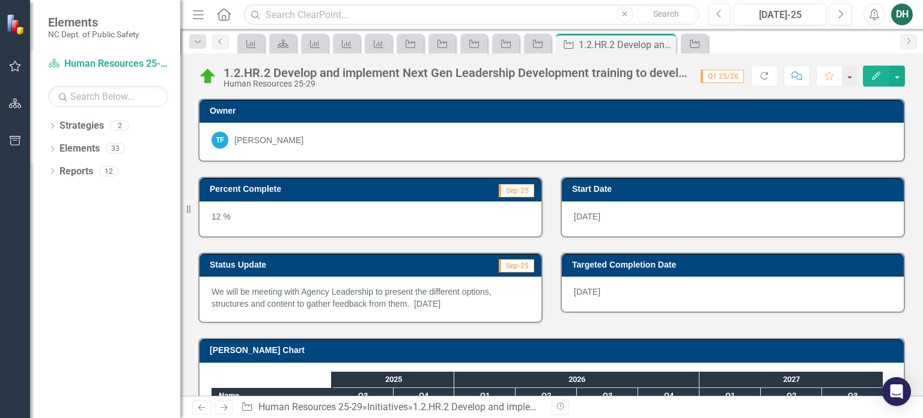
click at [201, 409] on icon "Previous" at bounding box center [202, 407] width 10 height 8
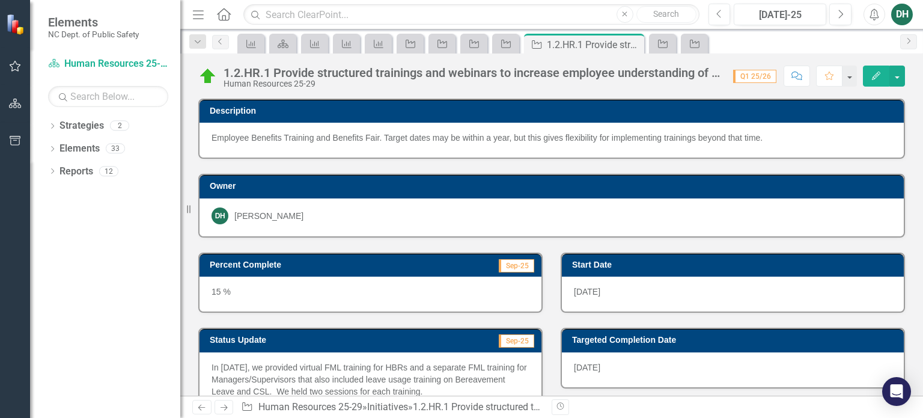
click at [201, 409] on icon "Previous" at bounding box center [202, 407] width 10 height 8
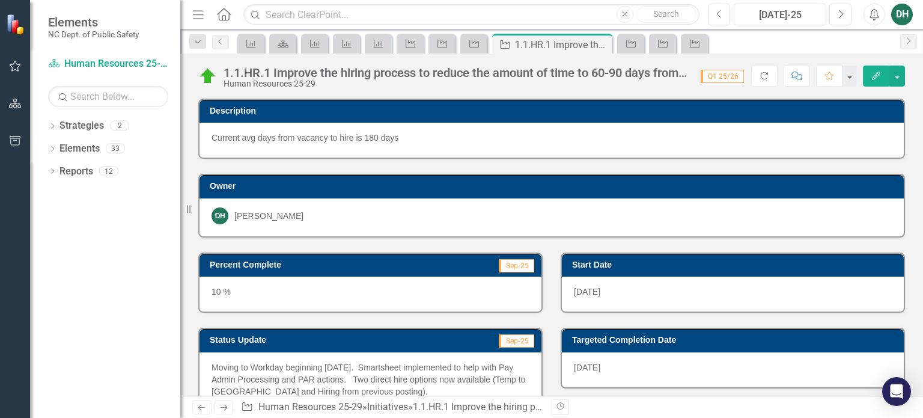
click at [201, 409] on icon "Previous" at bounding box center [202, 407] width 10 height 8
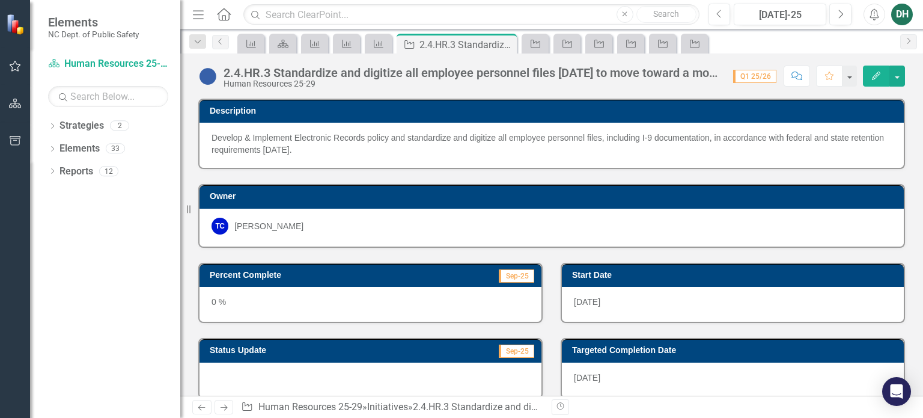
click at [201, 409] on icon "Previous" at bounding box center [202, 407] width 10 height 8
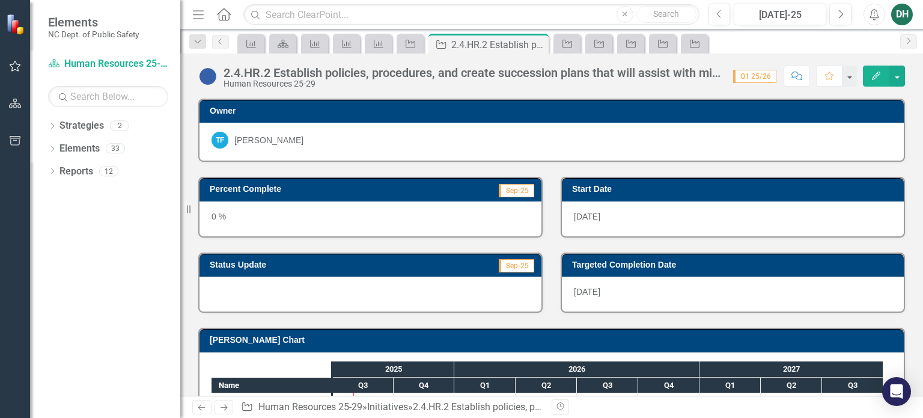
click at [201, 409] on icon "Previous" at bounding box center [202, 407] width 10 height 8
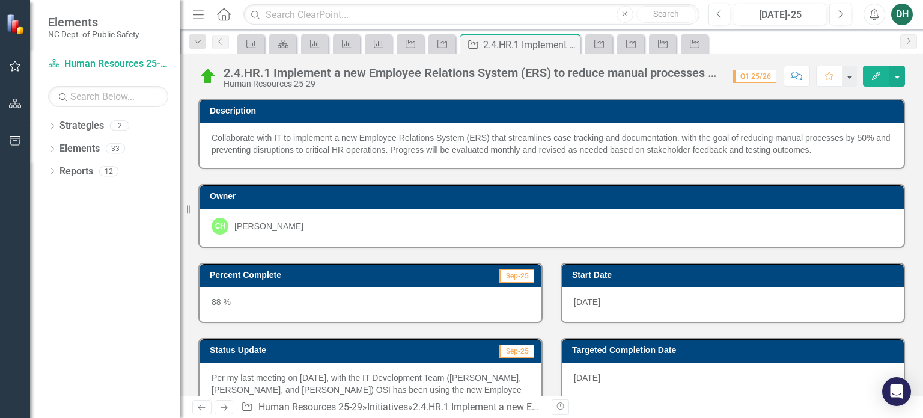
click at [201, 409] on icon "Previous" at bounding box center [202, 407] width 10 height 8
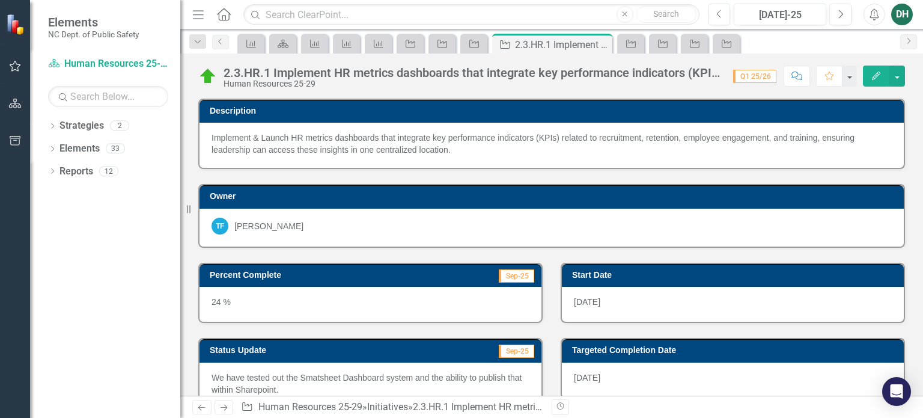
click at [201, 409] on icon "Previous" at bounding box center [202, 407] width 10 height 8
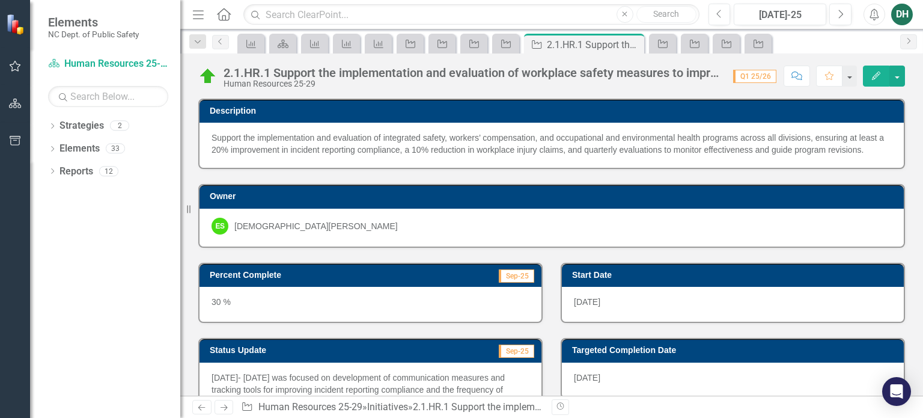
click at [201, 409] on icon "Previous" at bounding box center [202, 407] width 10 height 8
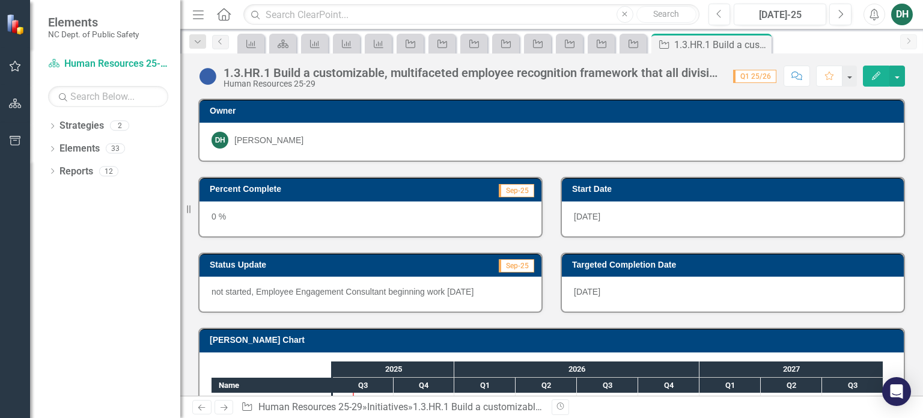
click at [201, 409] on icon "Previous" at bounding box center [202, 407] width 10 height 8
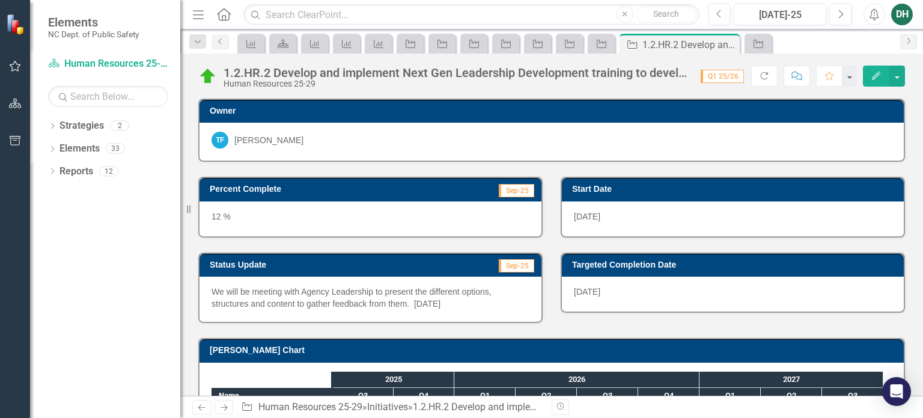
click at [200, 410] on icon "Previous" at bounding box center [202, 407] width 10 height 8
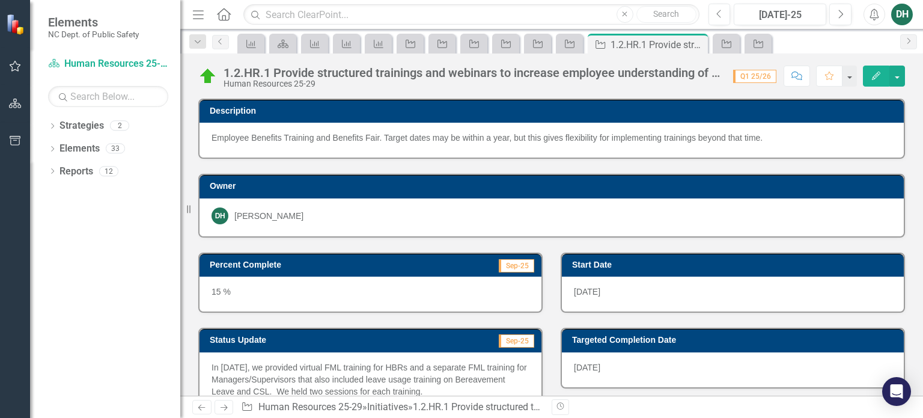
click at [906, 18] on div "DH" at bounding box center [902, 15] width 22 height 22
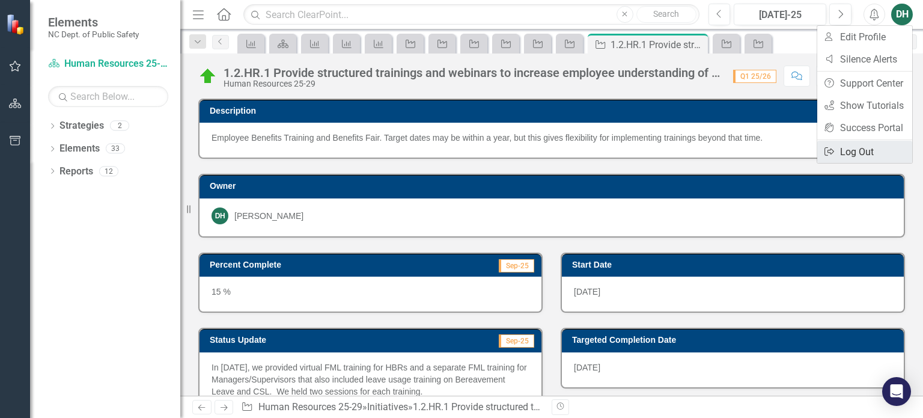
click at [859, 154] on link "Logout Log Out" at bounding box center [864, 152] width 95 height 22
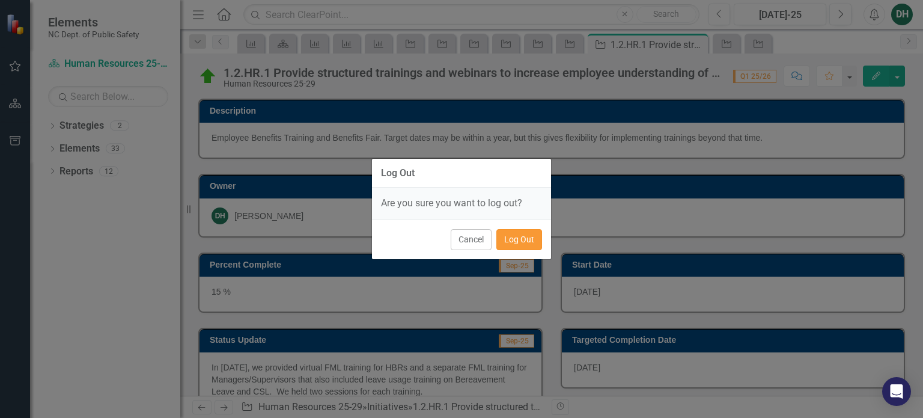
click at [524, 243] on button "Log Out" at bounding box center [519, 239] width 46 height 21
